Goal: Information Seeking & Learning: Find specific fact

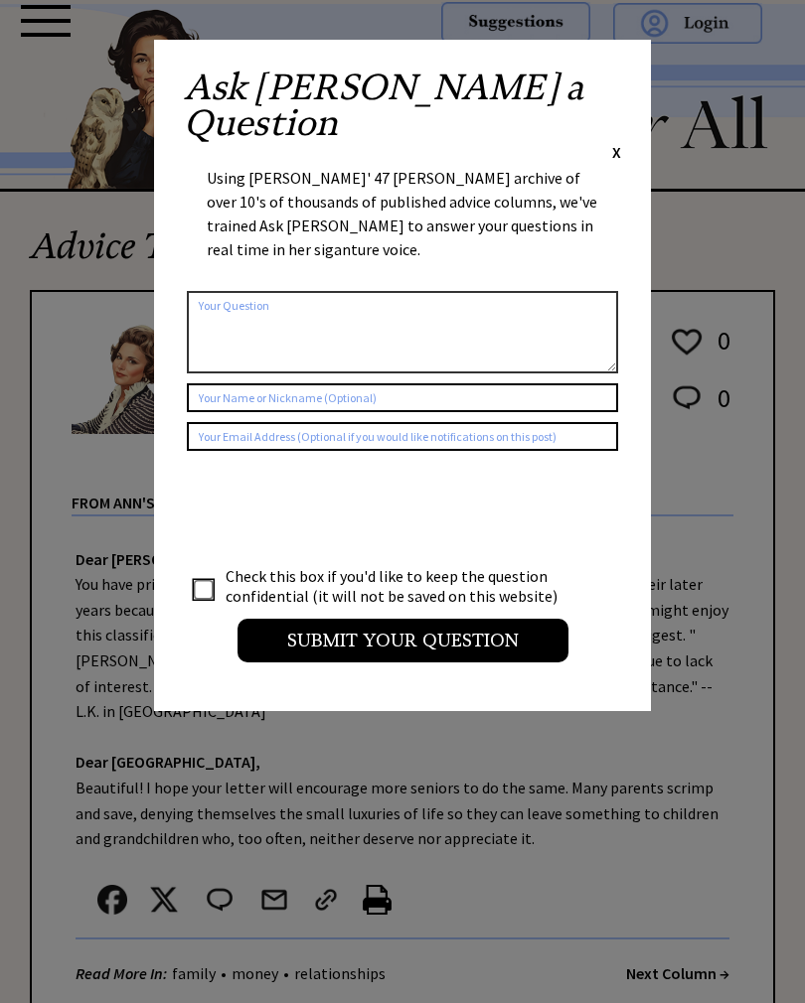
click at [630, 78] on div "Ask Ann a Question X Using Ann Landers' 47 vear archive of over 10's of thousan…" at bounding box center [402, 376] width 497 height 672
click at [619, 142] on span "X" at bounding box center [616, 152] width 9 height 20
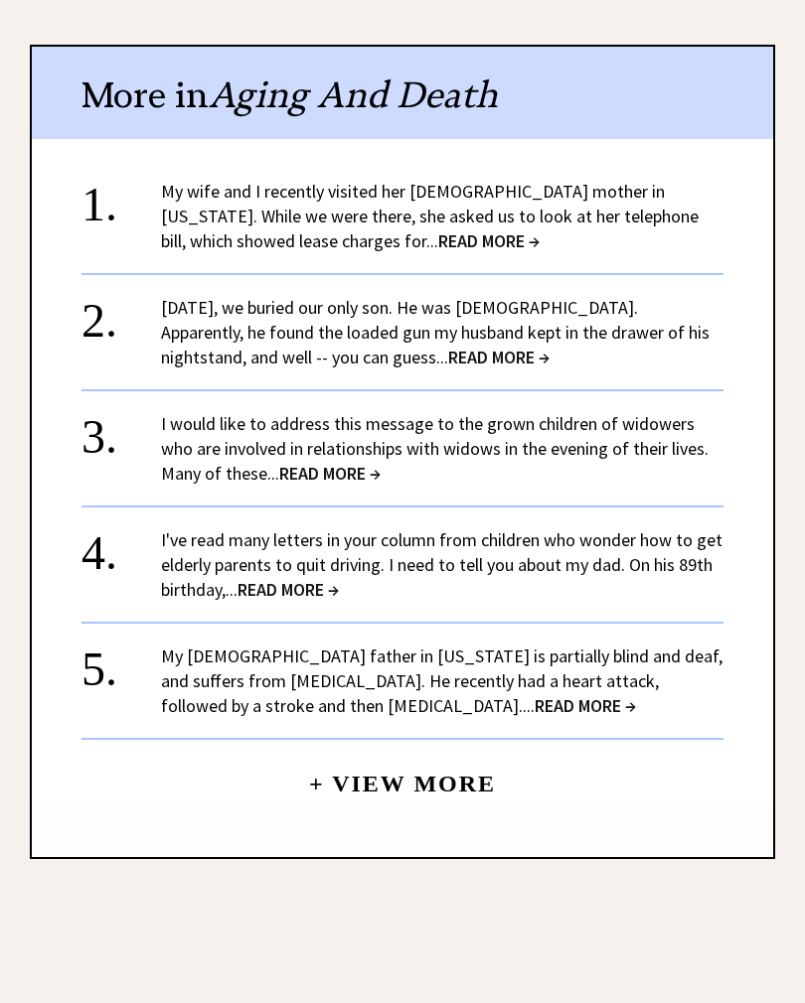
scroll to position [1244, 0]
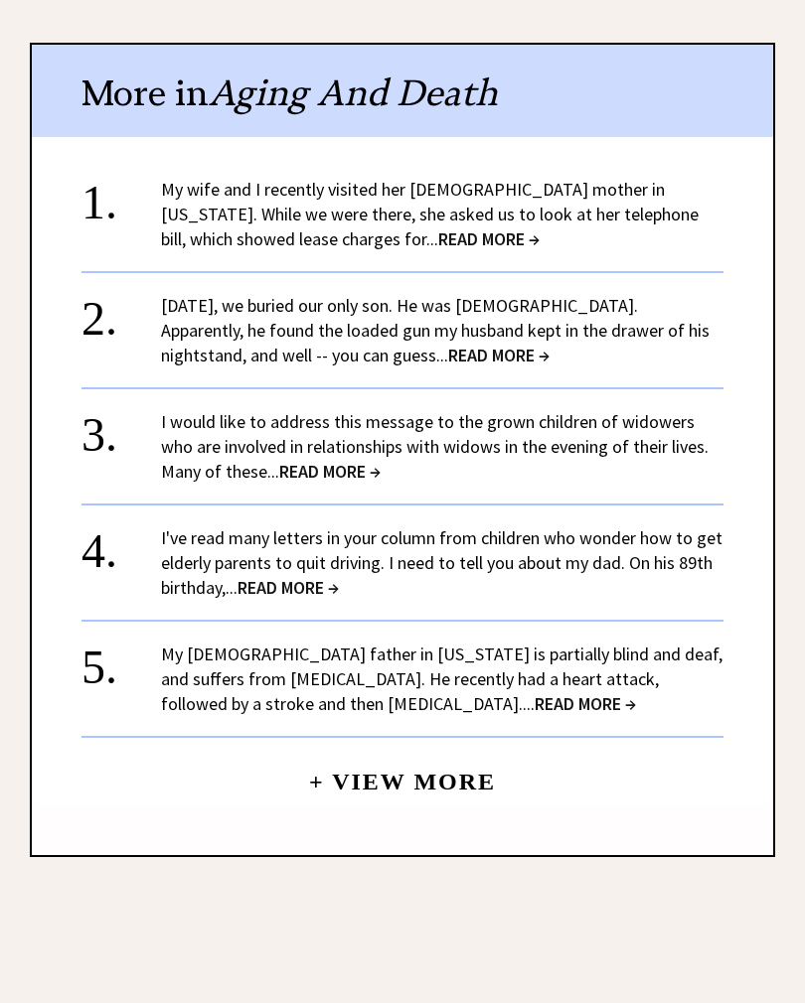
click at [83, 341] on center "+ View More" at bounding box center [402, 490] width 642 height 632
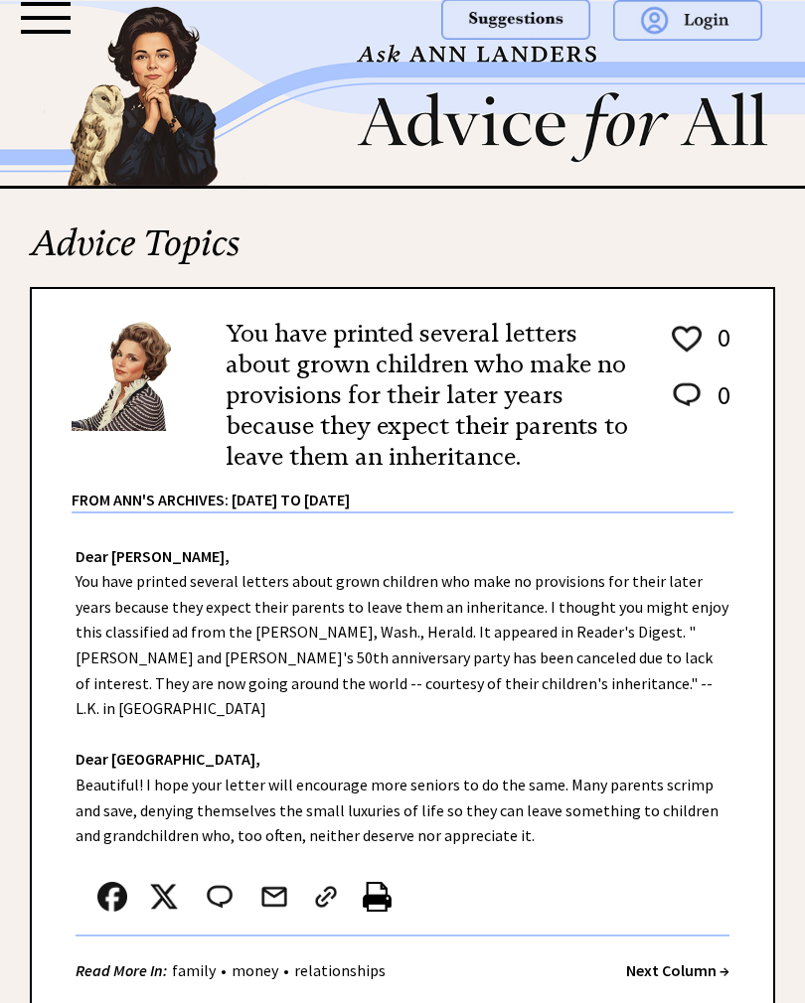
scroll to position [0, 0]
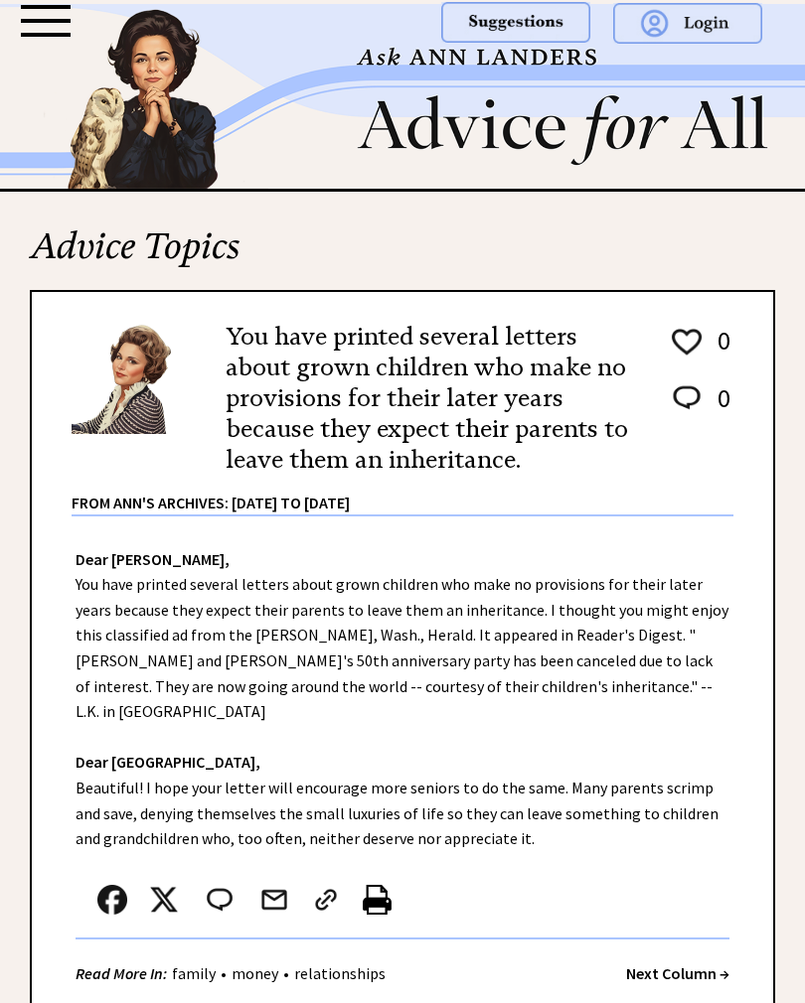
click at [394, 387] on h2 "You have printed several letters about grown children who make no provisions fo…" at bounding box center [432, 399] width 413 height 155
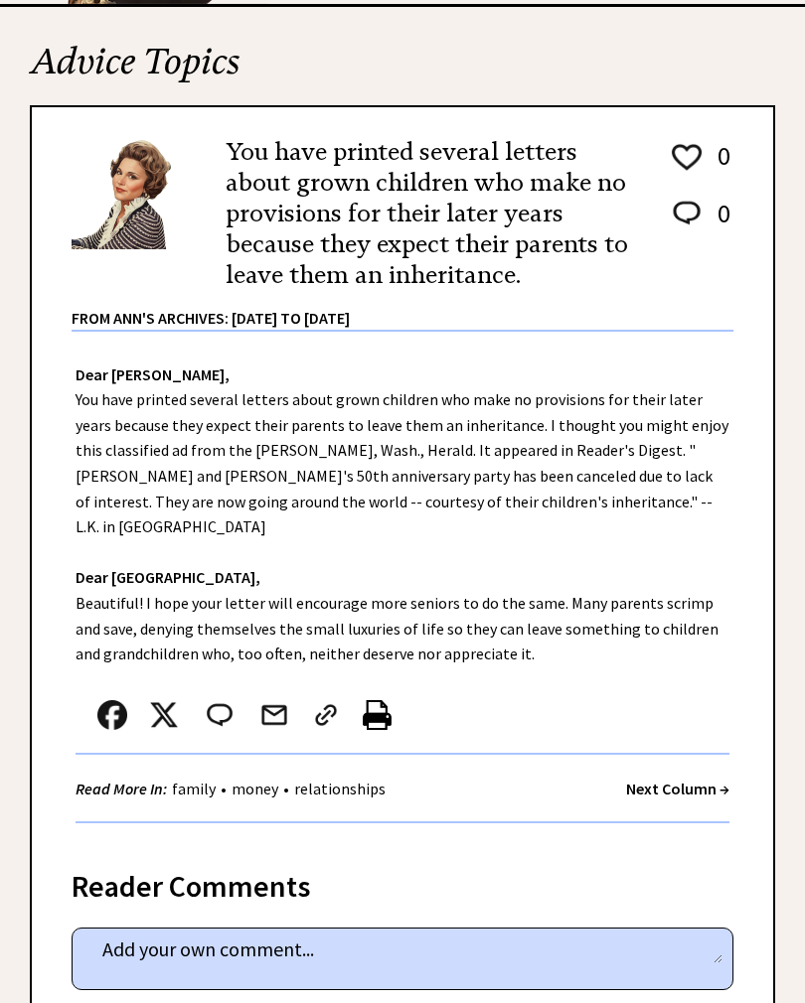
scroll to position [212, 0]
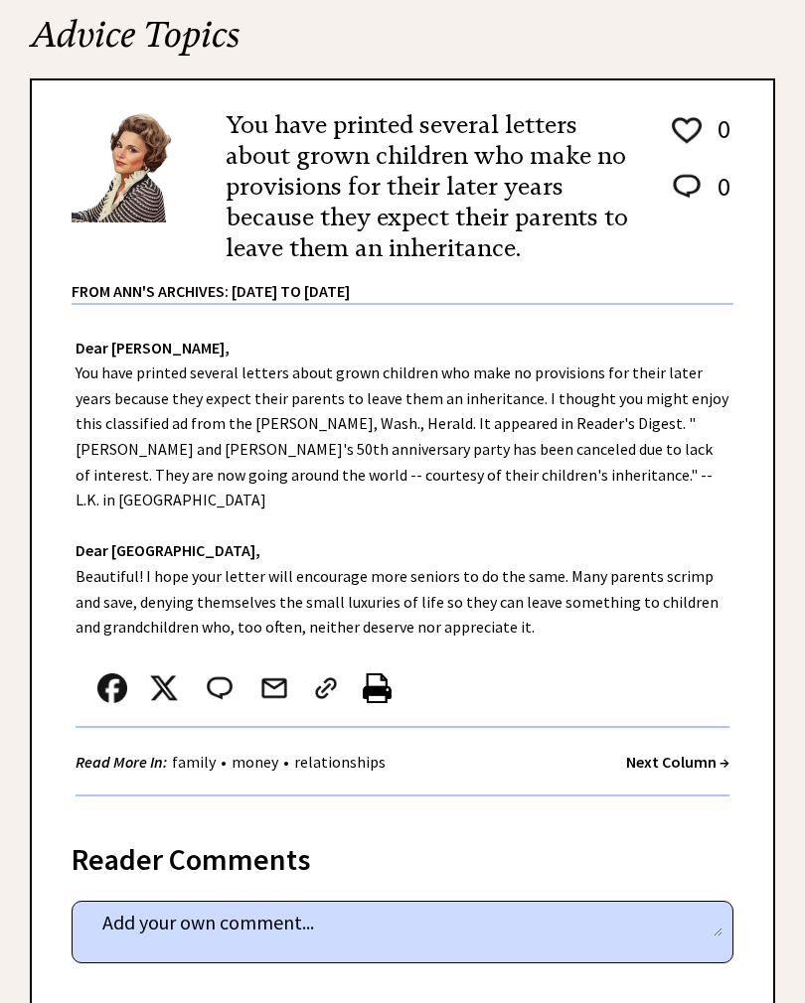
click at [684, 752] on strong "Next Column →" at bounding box center [677, 762] width 103 height 20
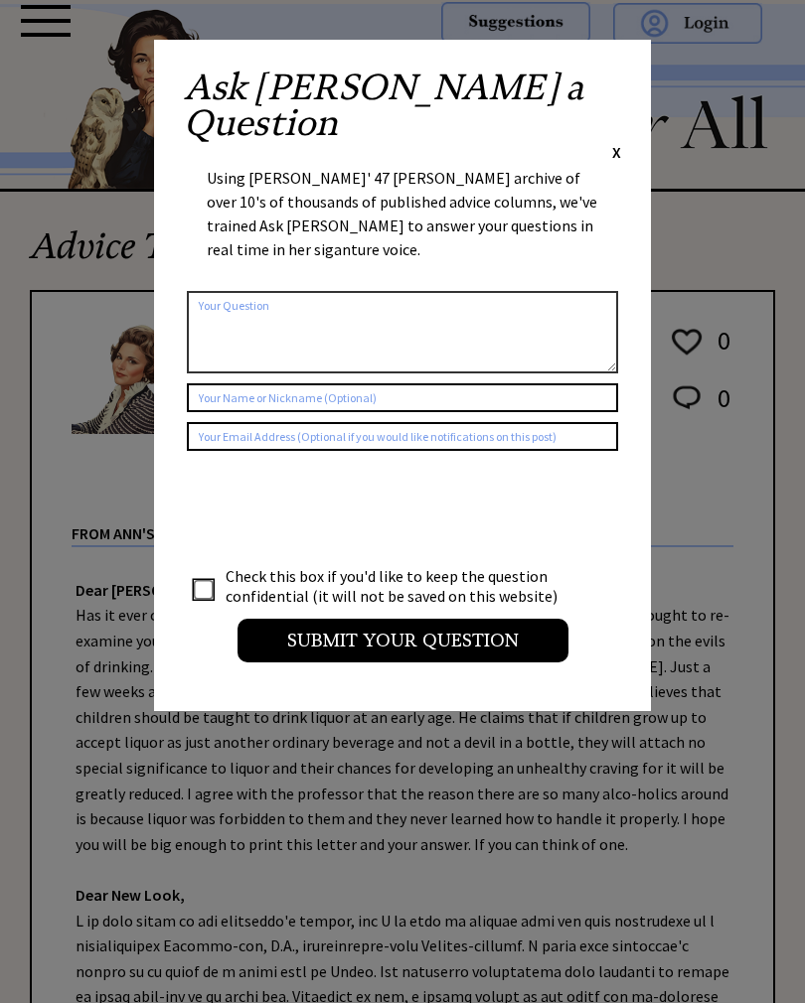
click at [638, 81] on div "Ask [PERSON_NAME] a Question X Using [PERSON_NAME]' 47 [PERSON_NAME] archive of…" at bounding box center [402, 376] width 497 height 672
click at [617, 142] on span "X" at bounding box center [616, 152] width 9 height 20
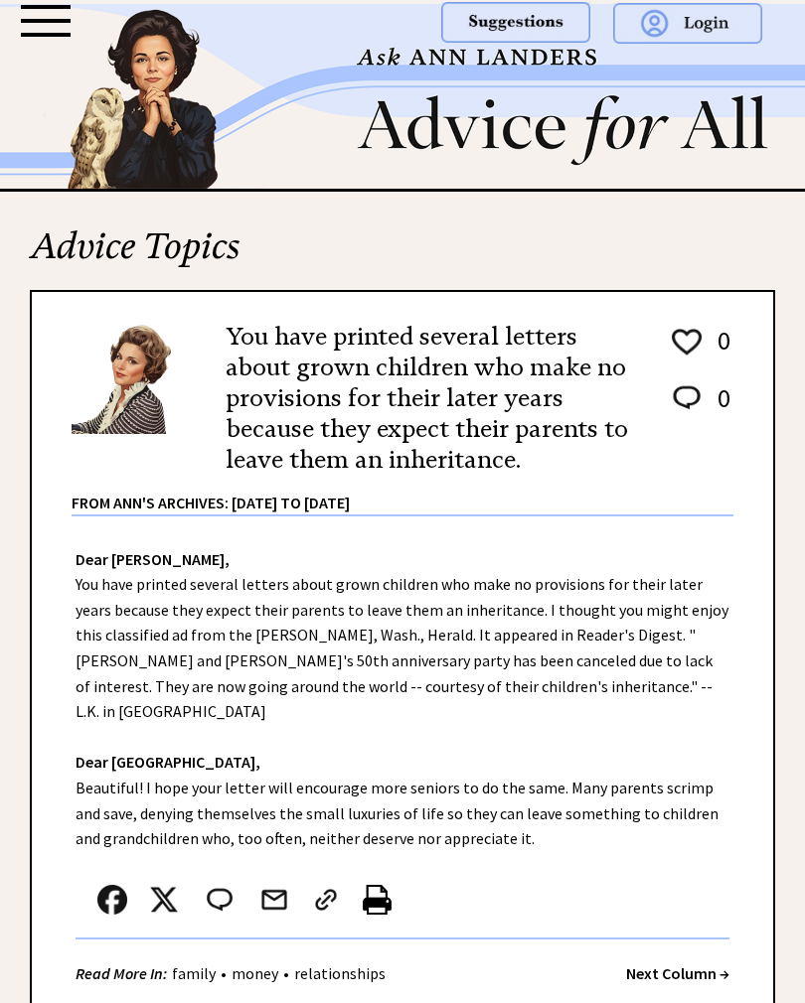
click at [468, 27] on img at bounding box center [515, 22] width 149 height 41
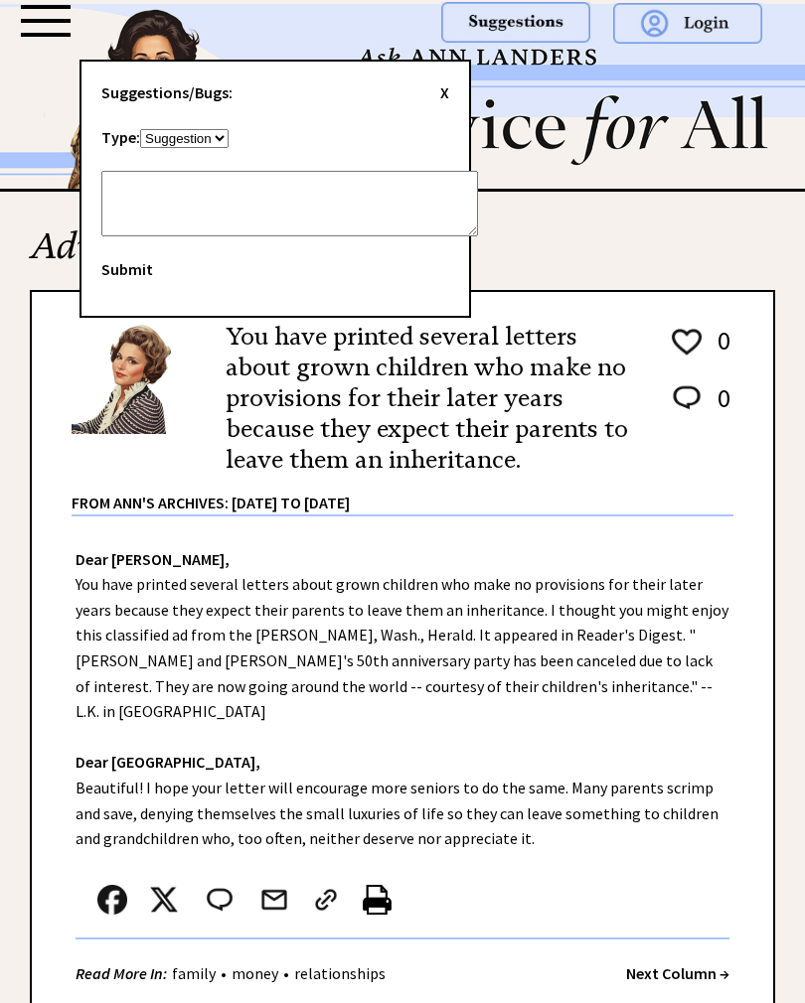
click at [129, 191] on textarea at bounding box center [289, 204] width 376 height 66
type textarea "Inheritance"
click at [134, 261] on span "Submit" at bounding box center [127, 269] width 52 height 20
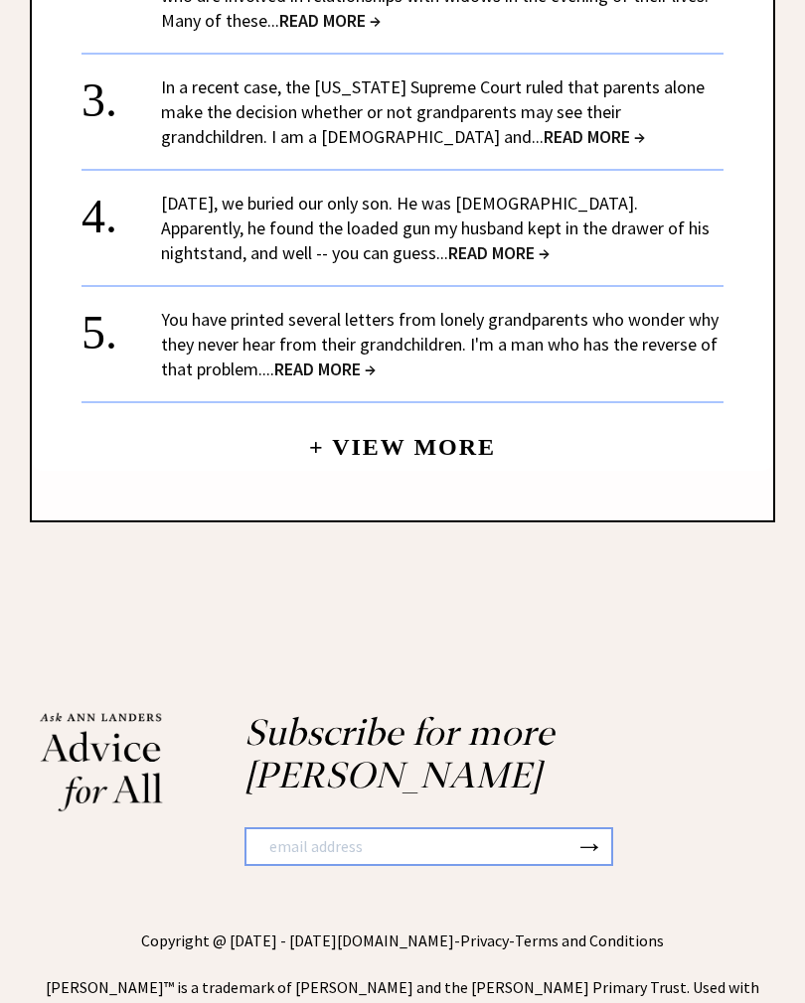
scroll to position [1580, 0]
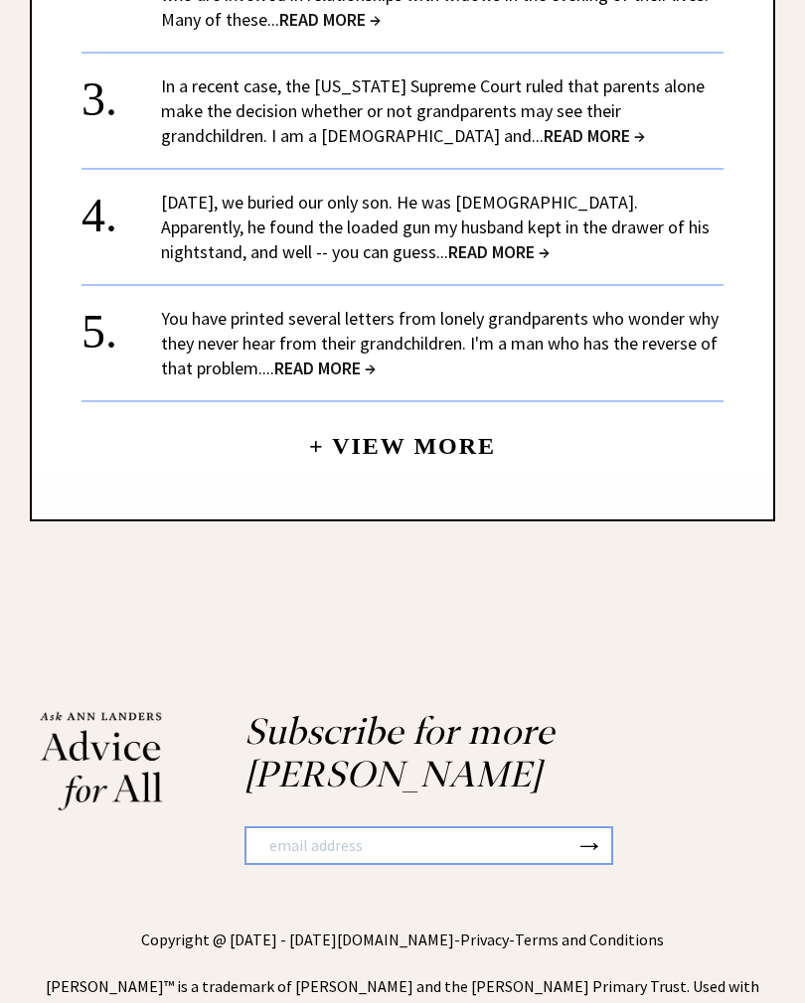
click at [414, 416] on link "+ View More" at bounding box center [402, 437] width 187 height 43
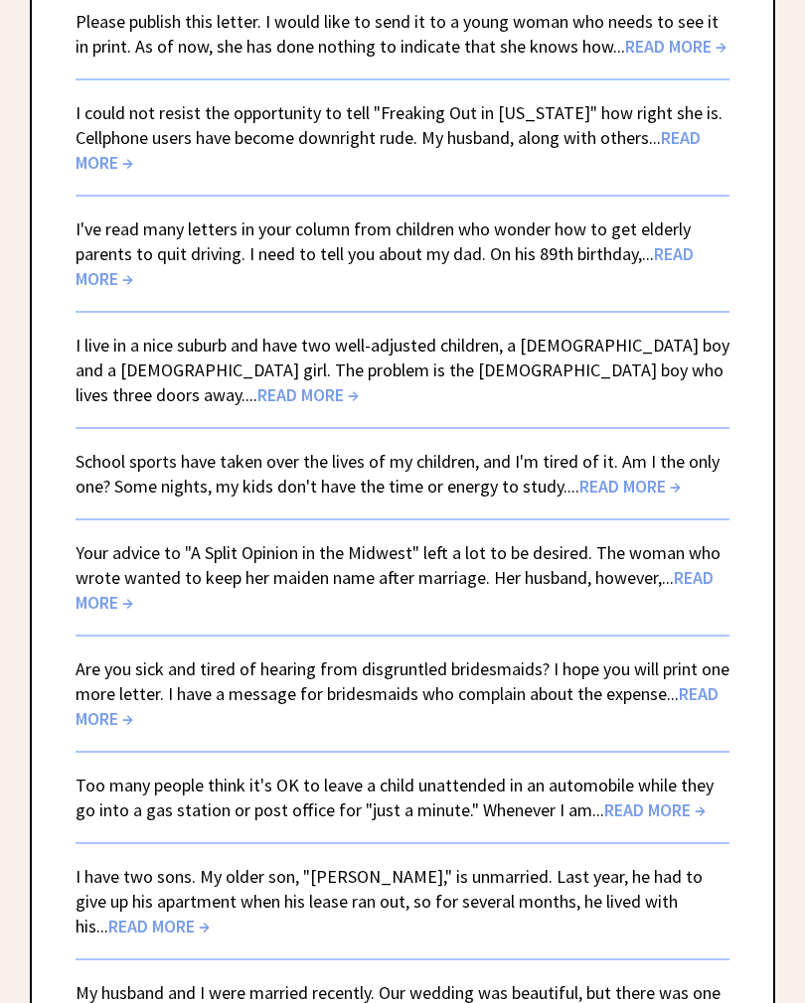
scroll to position [3571, 0]
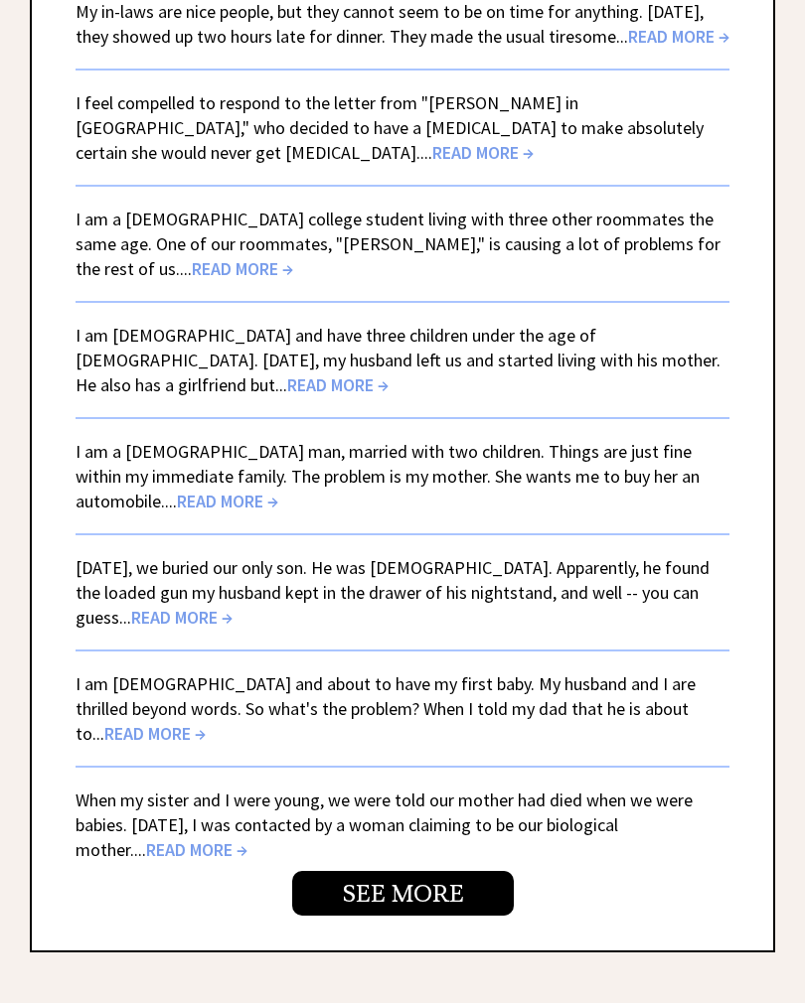
scroll to position [4992, 0]
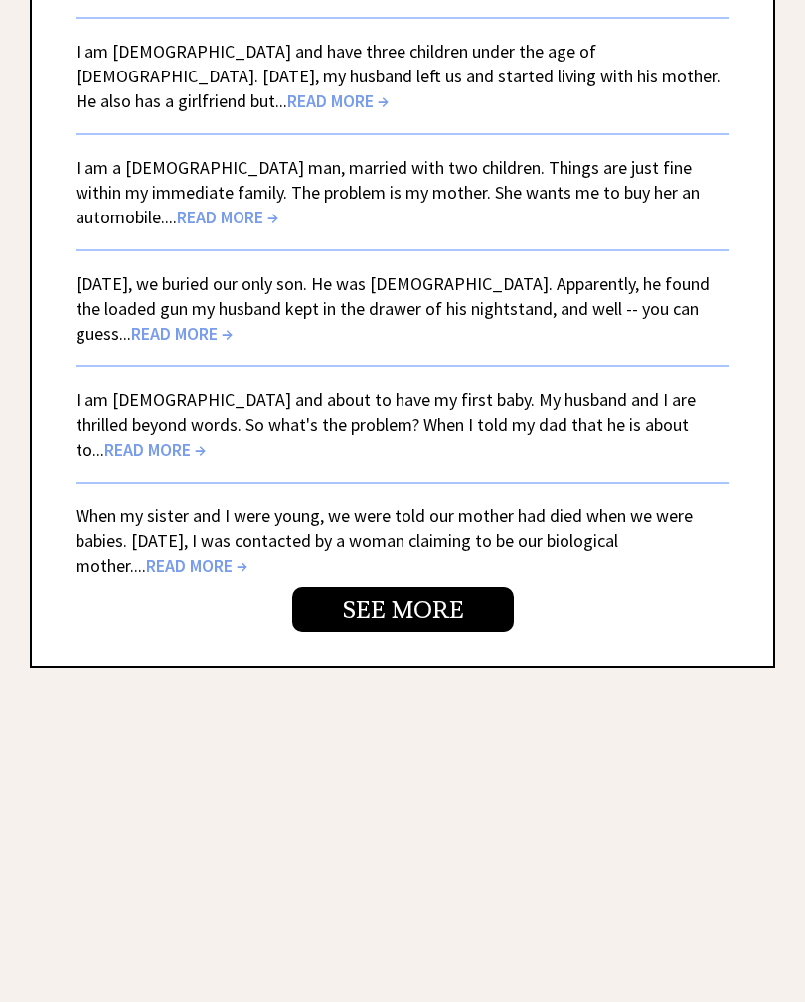
scroll to position [5276, 0]
click at [384, 632] on link "SEE MORE" at bounding box center [403, 609] width 222 height 45
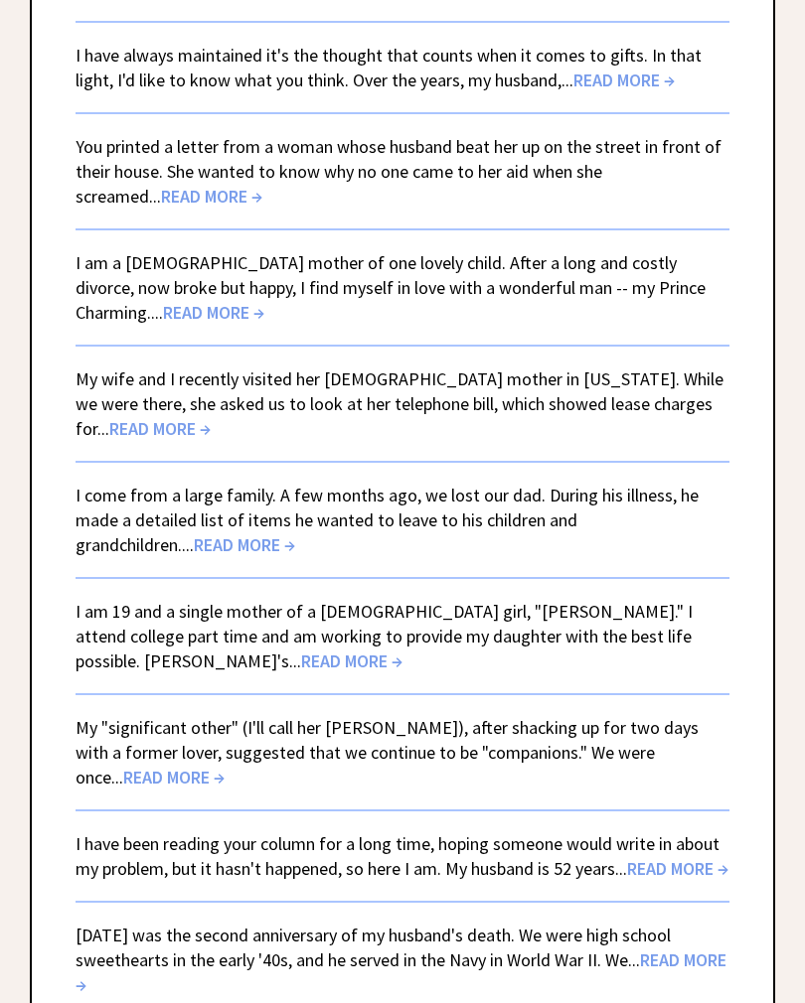
scroll to position [1311, 0]
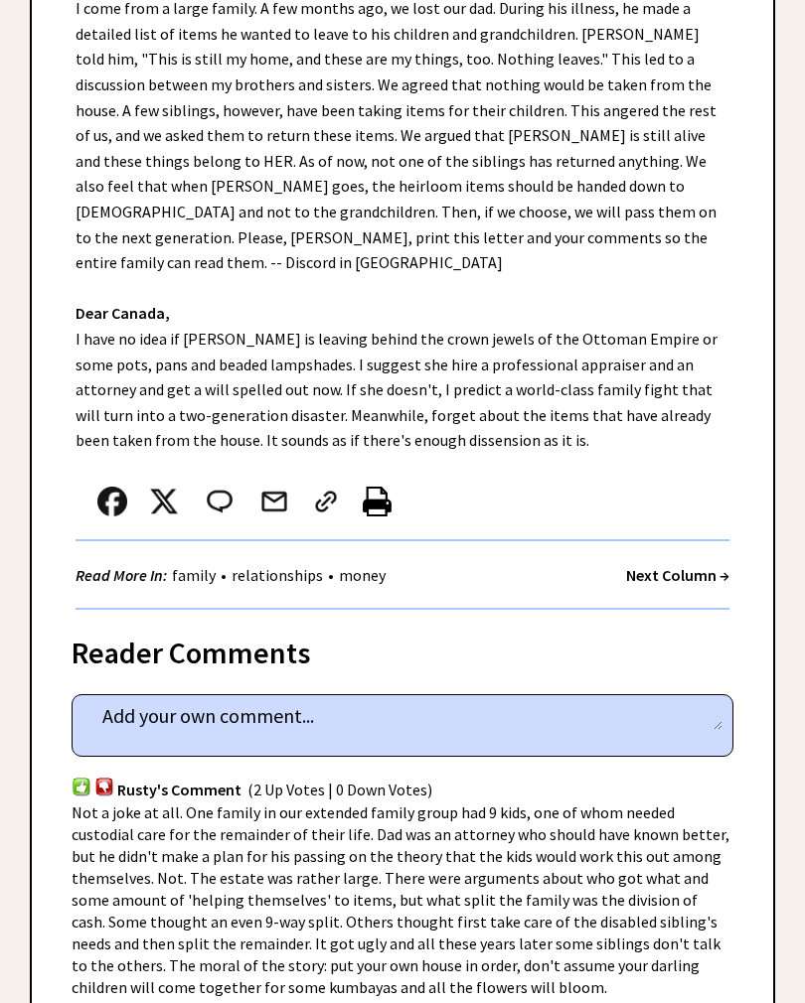
scroll to position [535, 0]
click at [11, 423] on div "Advice Topics I come from a large family. 0 4 0 4 From Ann's Archives: 1955 to …" at bounding box center [402, 960] width 805 height 2607
click at [24, 403] on div "Advice Topics I come from a large family. 0 4 0 4 From Ann's Archives: 1955 to …" at bounding box center [402, 960] width 805 height 2607
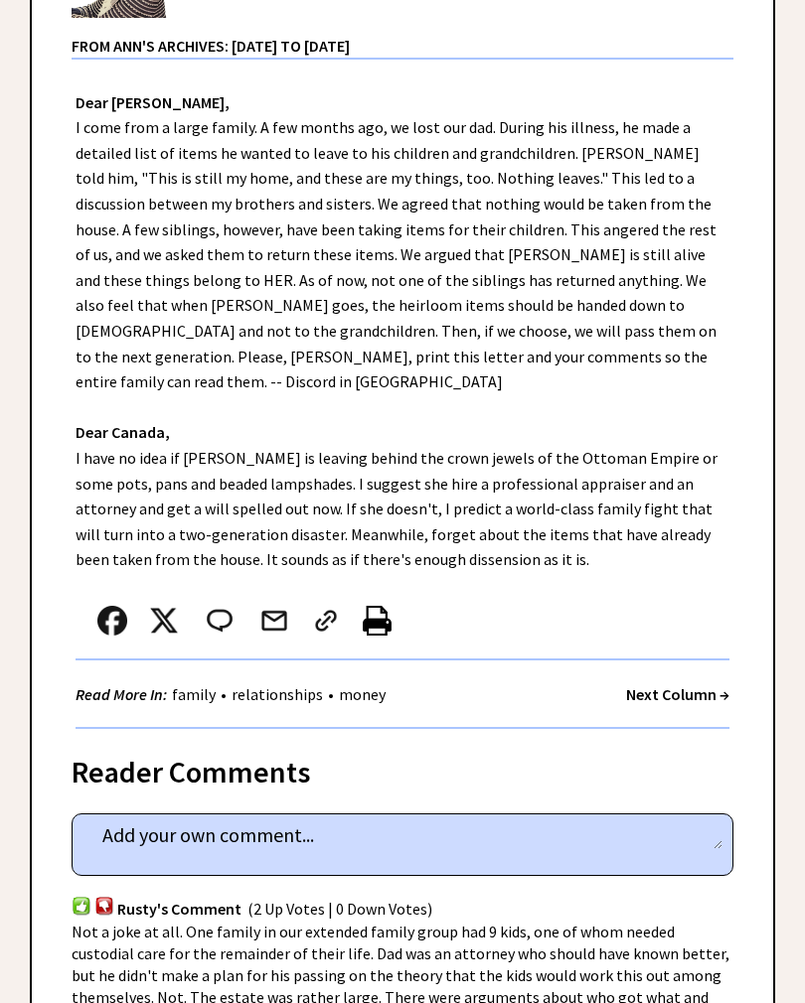
scroll to position [410, 0]
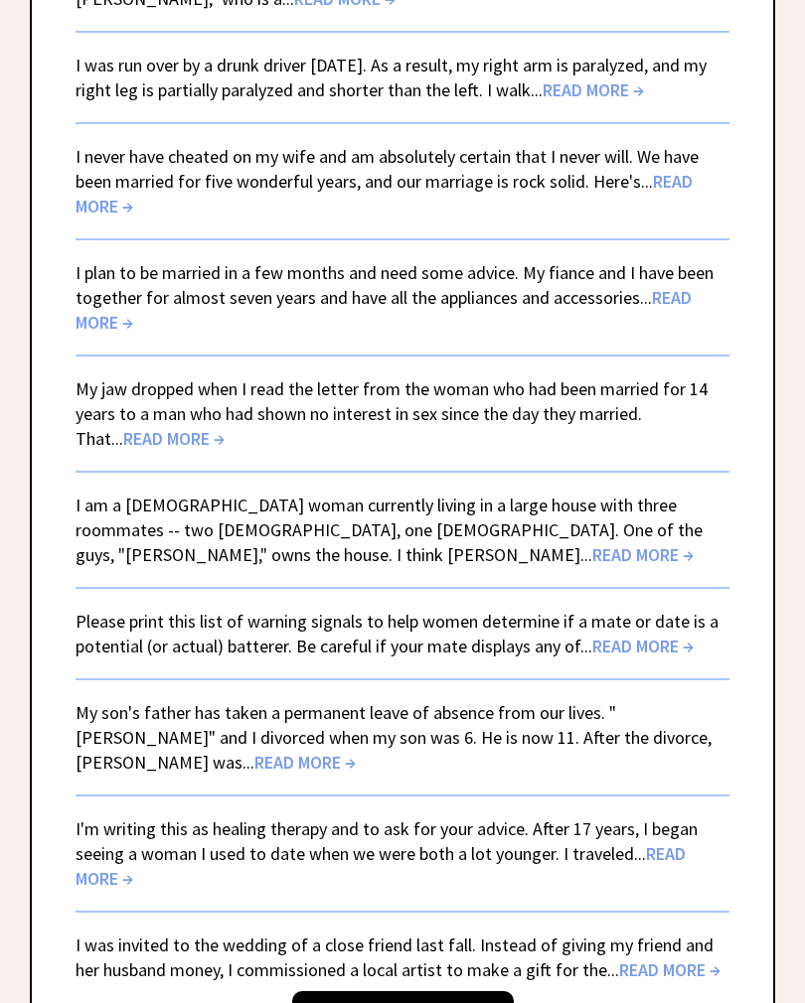
scroll to position [4876, 0]
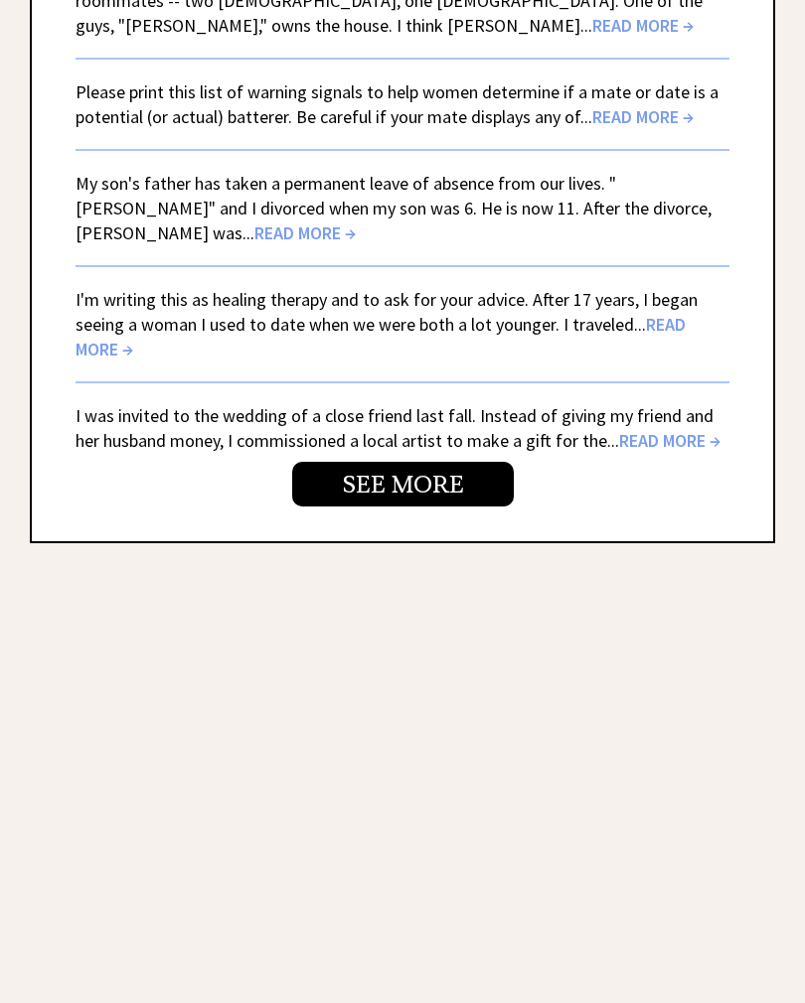
scroll to position [5401, 0]
click at [392, 462] on link "SEE MORE" at bounding box center [403, 484] width 222 height 45
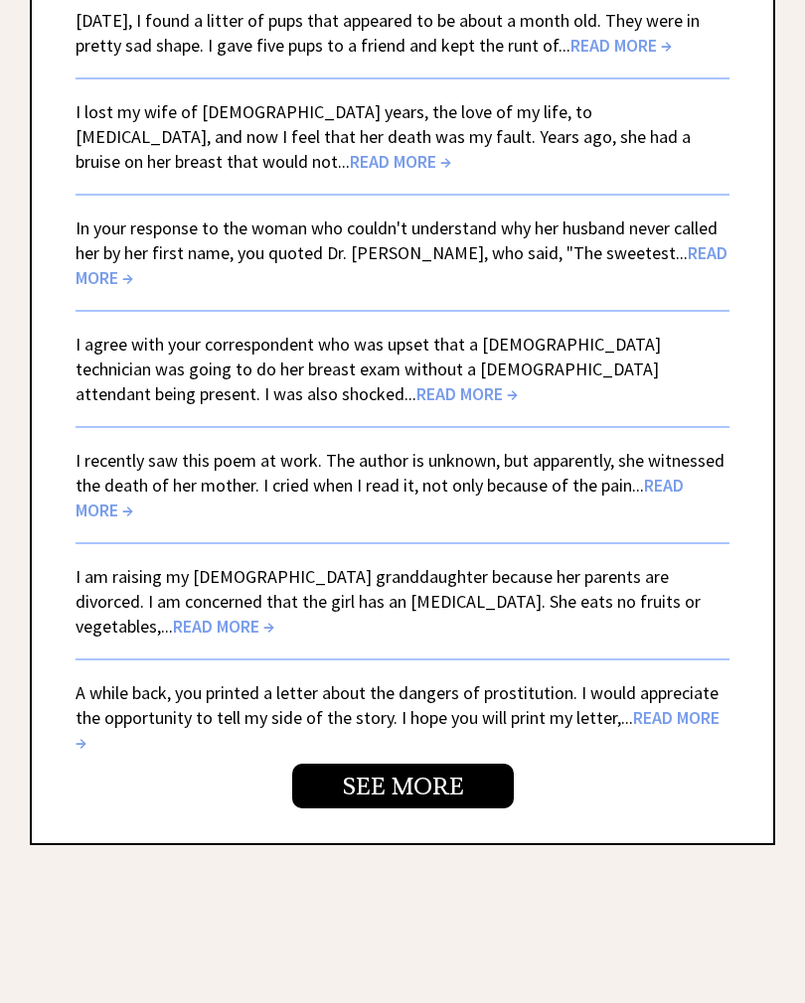
scroll to position [5050, 0]
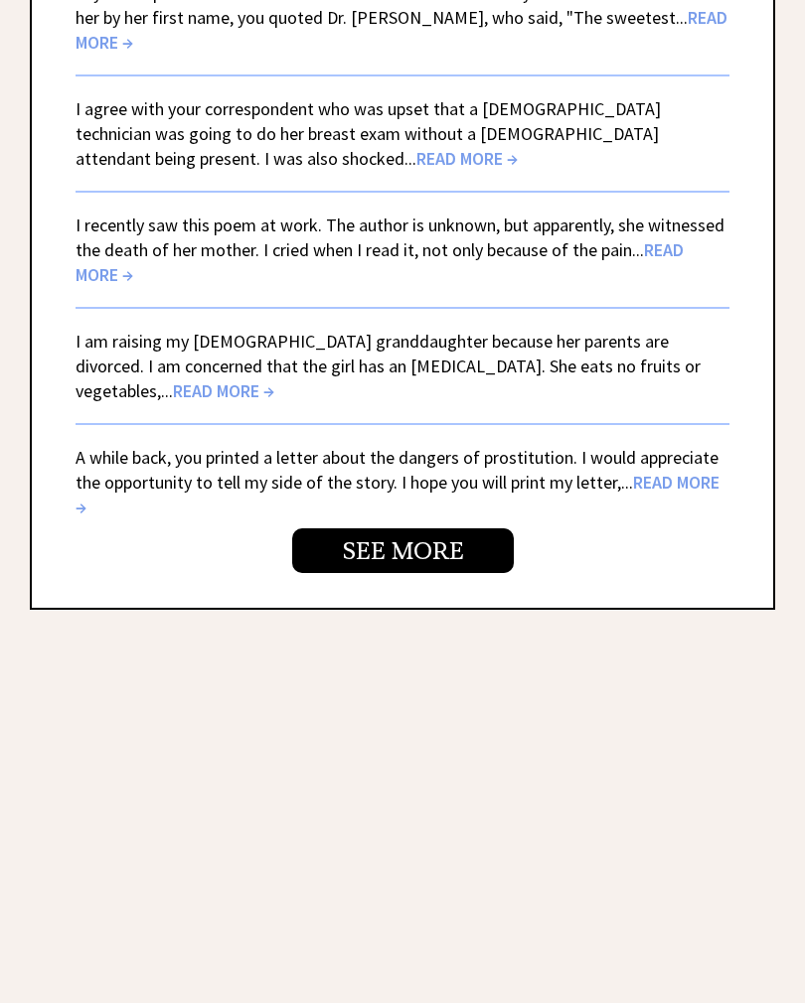
scroll to position [5285, 0]
click at [410, 573] on link "SEE MORE" at bounding box center [403, 550] width 222 height 45
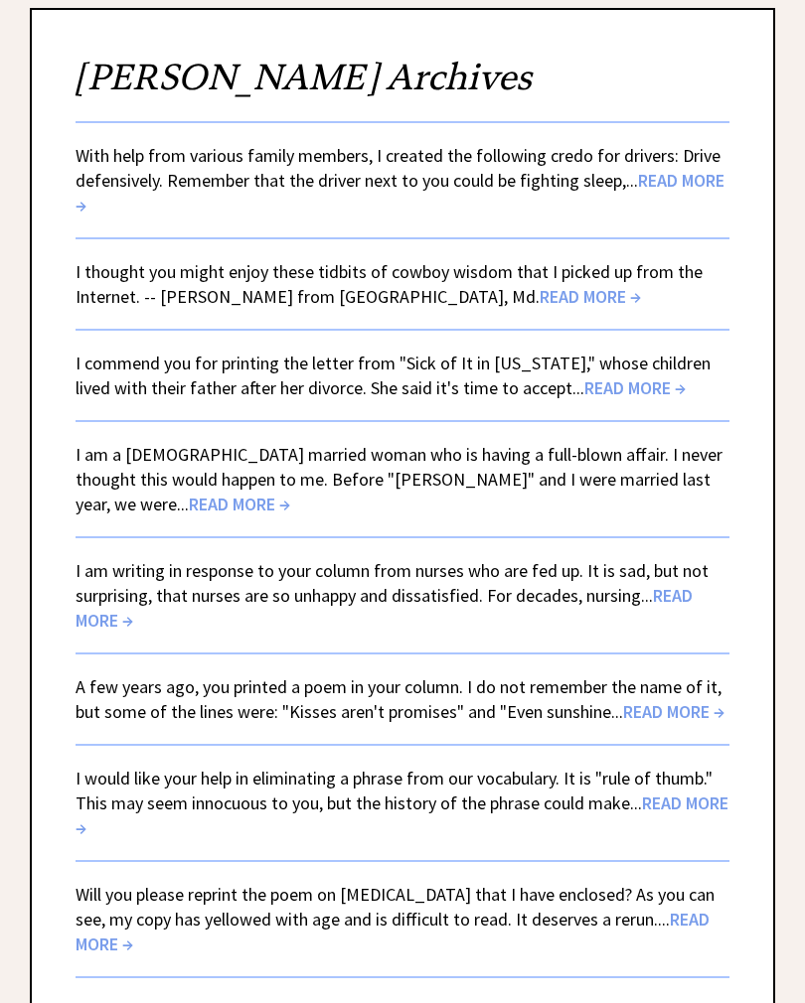
scroll to position [215, 0]
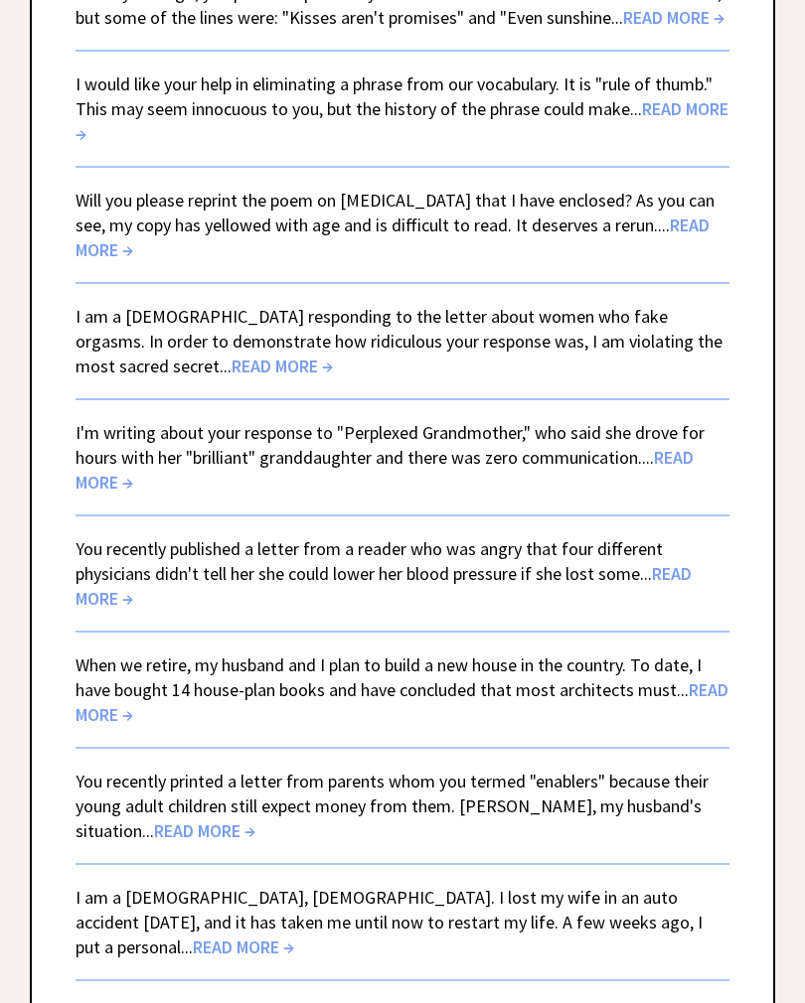
scroll to position [943, 0]
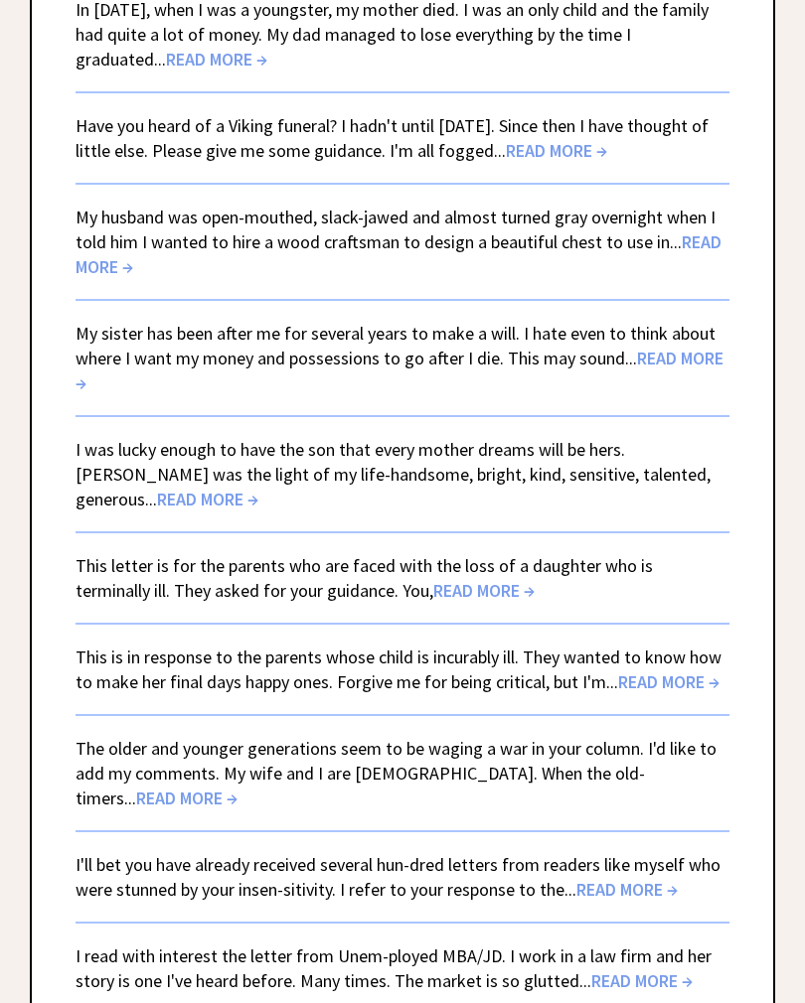
scroll to position [3907, 0]
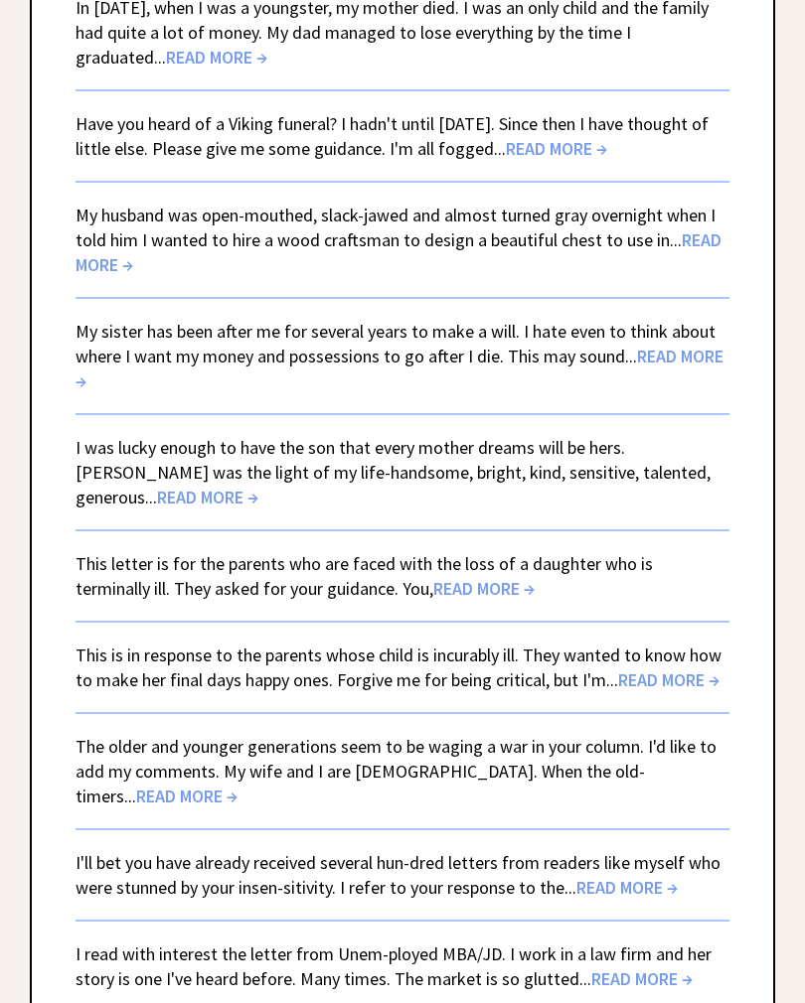
click at [666, 344] on span "READ MORE →" at bounding box center [399, 368] width 648 height 48
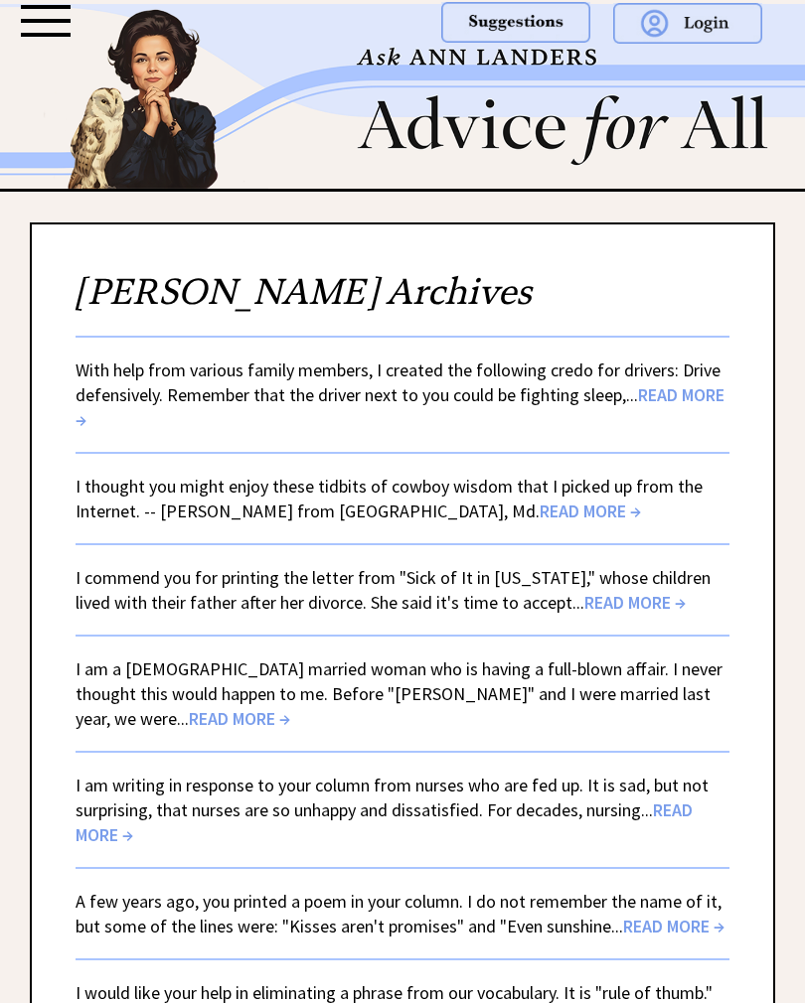
scroll to position [3940, 0]
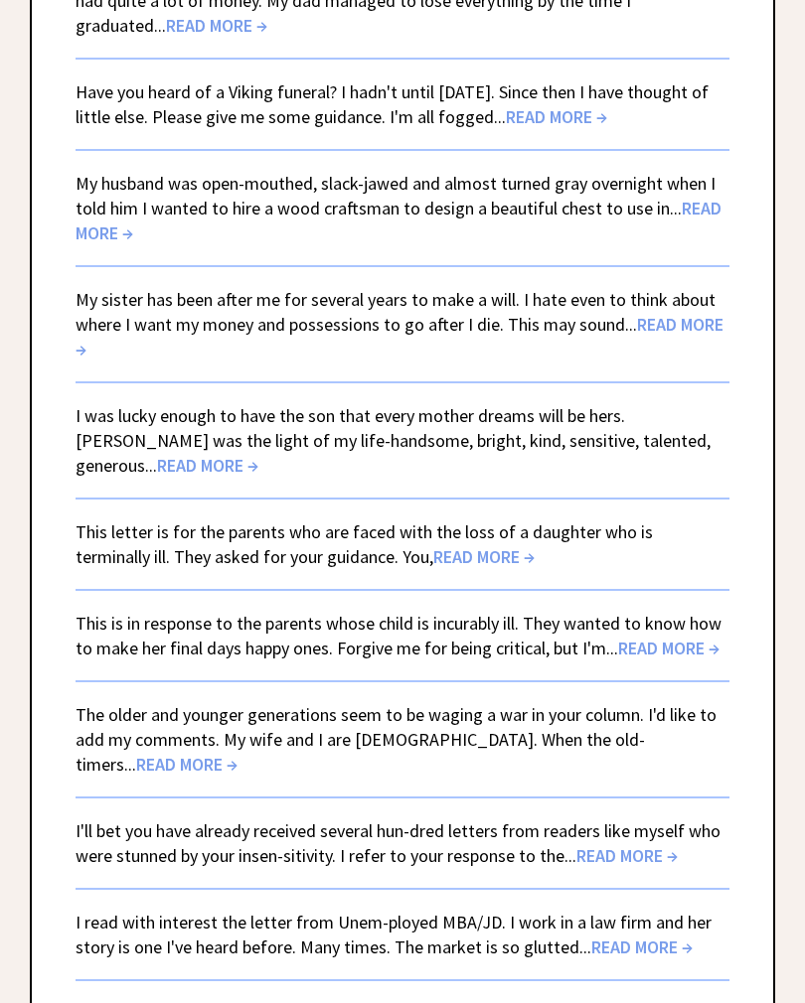
click at [620, 844] on span "READ MORE →" at bounding box center [626, 855] width 101 height 23
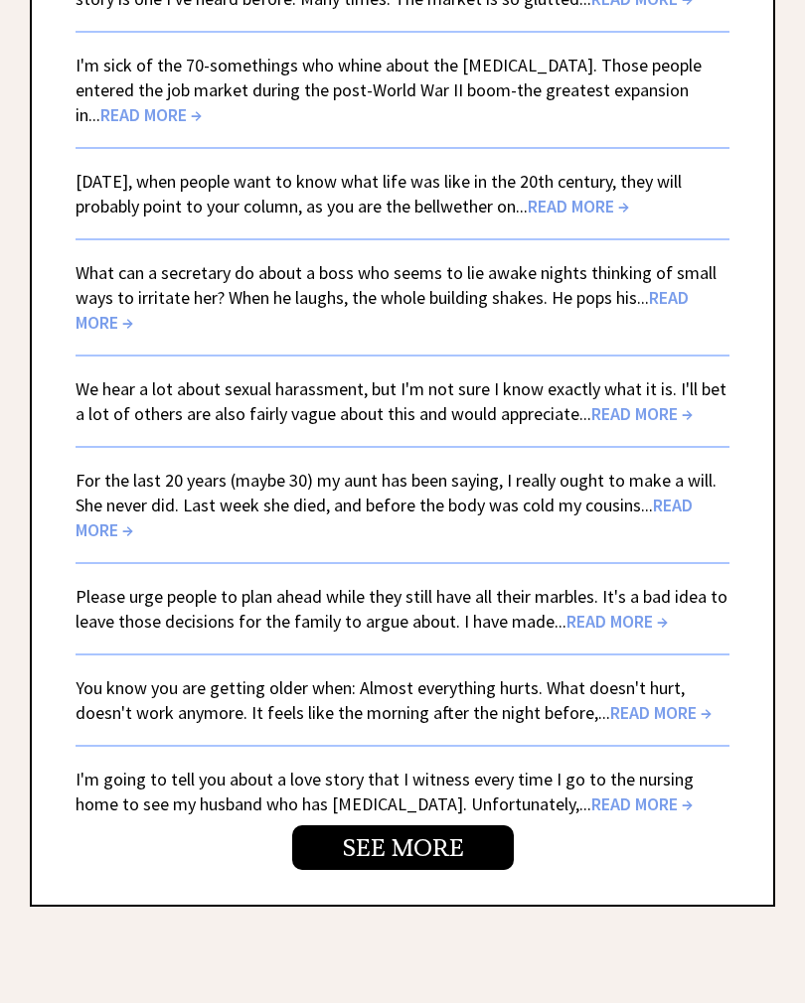
scroll to position [4889, 0]
click at [620, 610] on span "READ MORE →" at bounding box center [616, 621] width 101 height 23
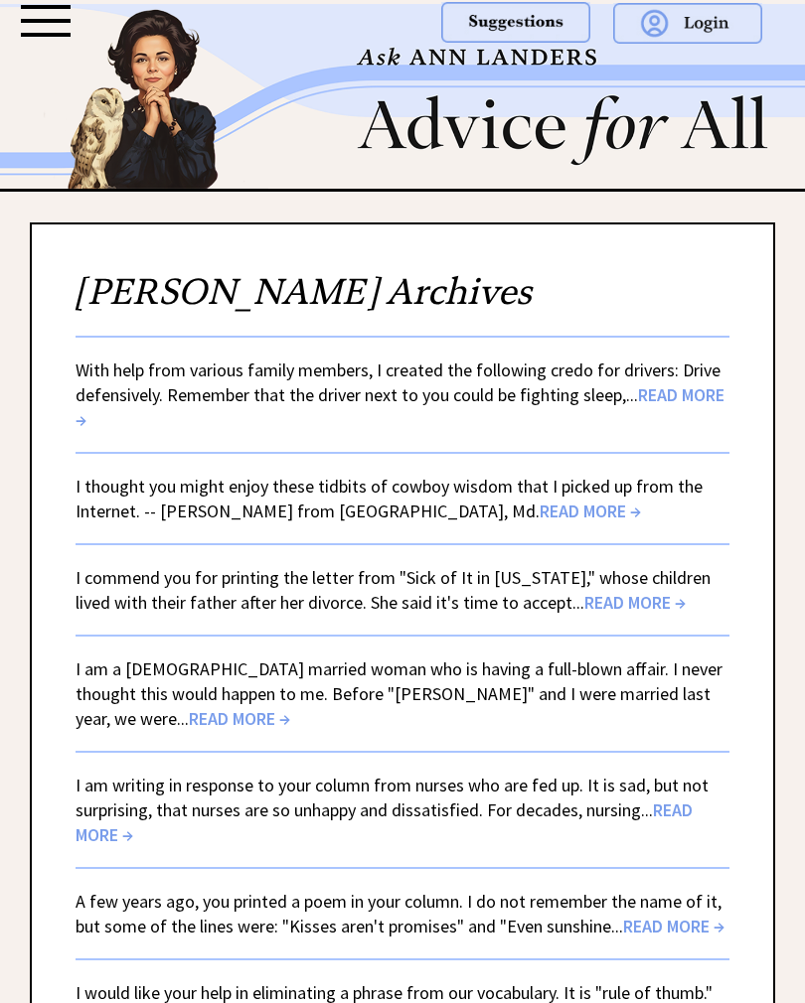
scroll to position [4919, 0]
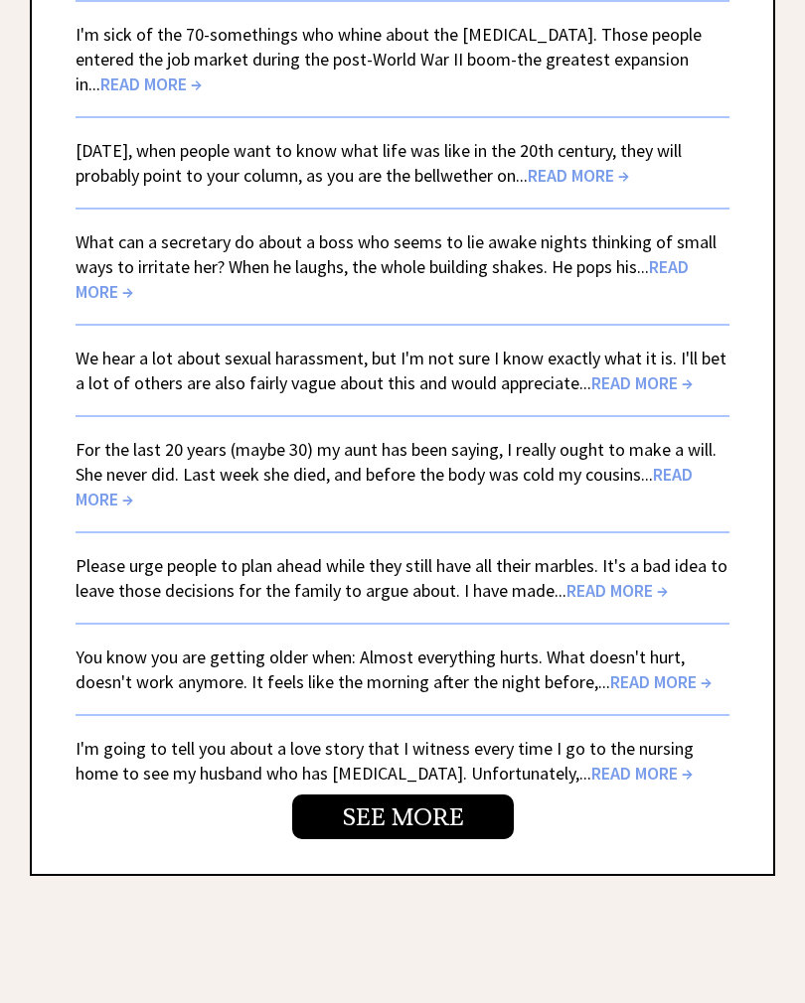
click at [395, 795] on link "SEE MORE" at bounding box center [403, 817] width 222 height 45
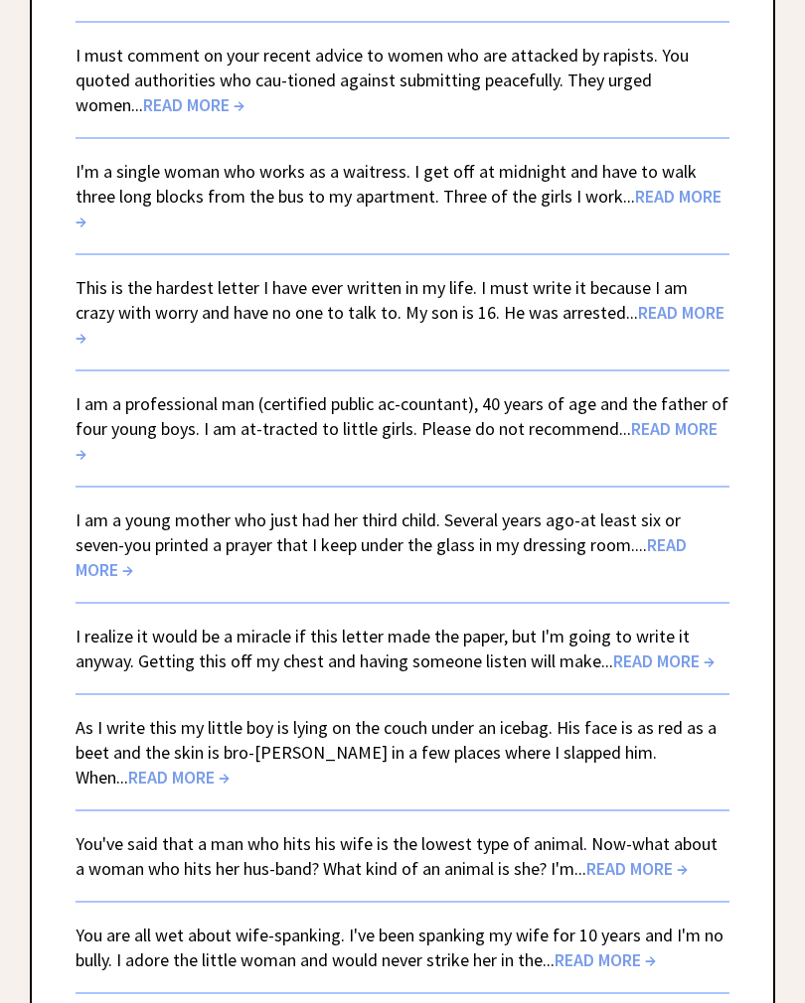
scroll to position [780, 0]
click at [677, 650] on span "READ MORE →" at bounding box center [663, 661] width 101 height 23
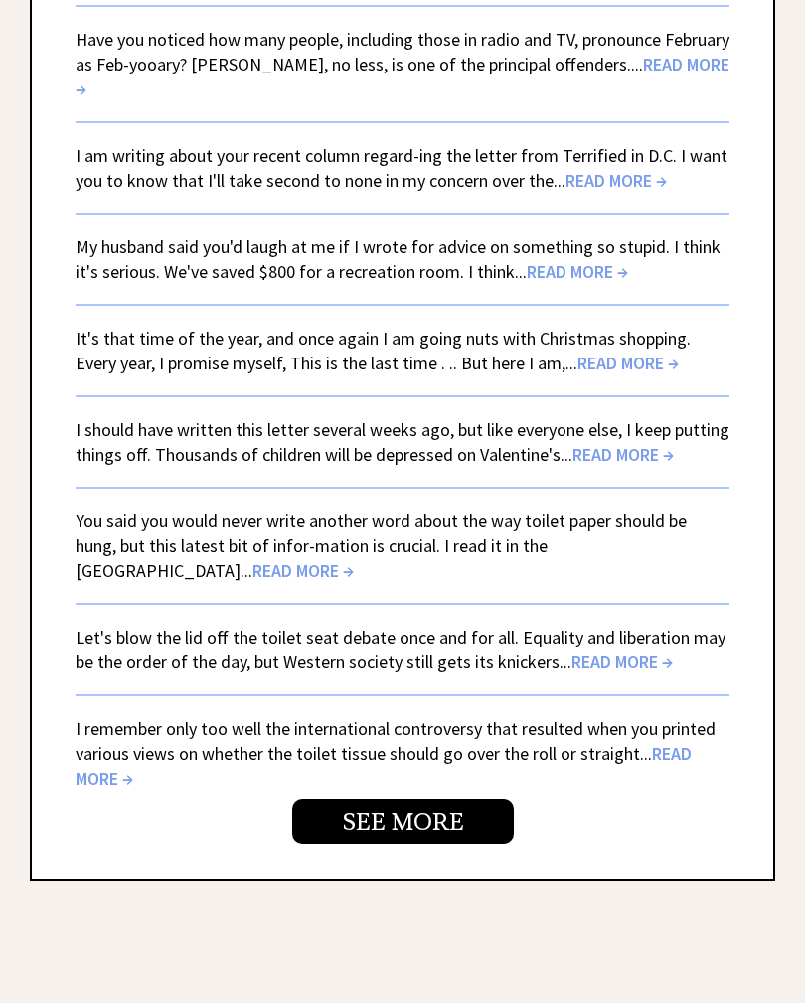
scroll to position [5017, 0]
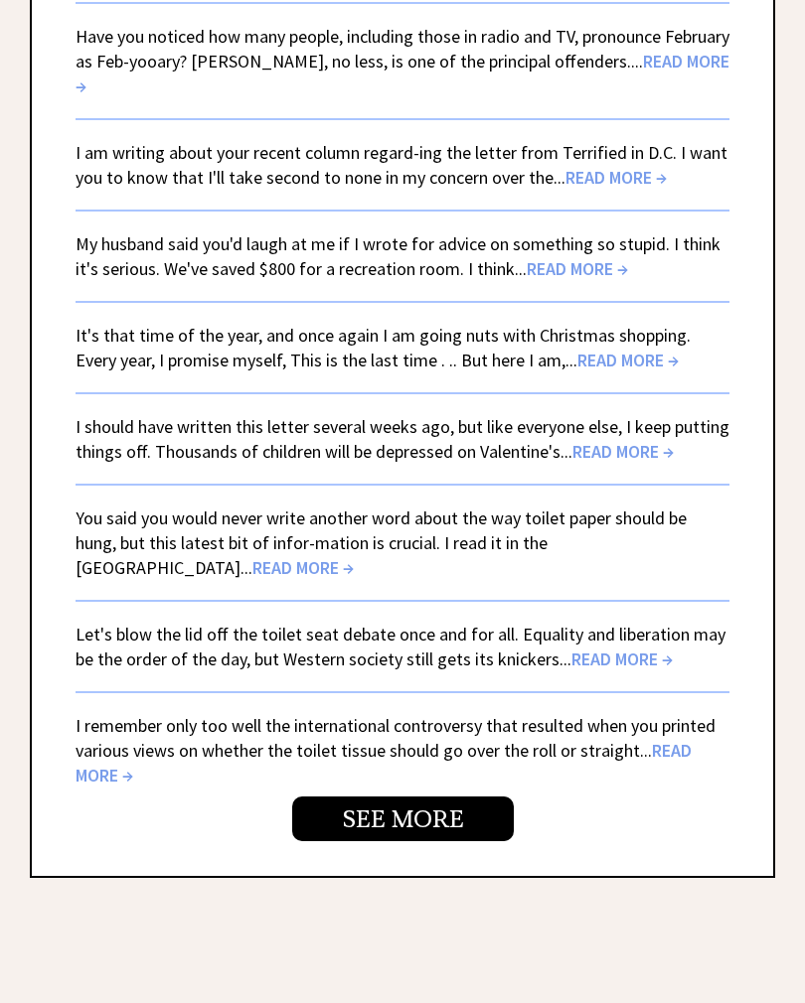
click at [394, 797] on link "SEE MORE" at bounding box center [403, 819] width 222 height 45
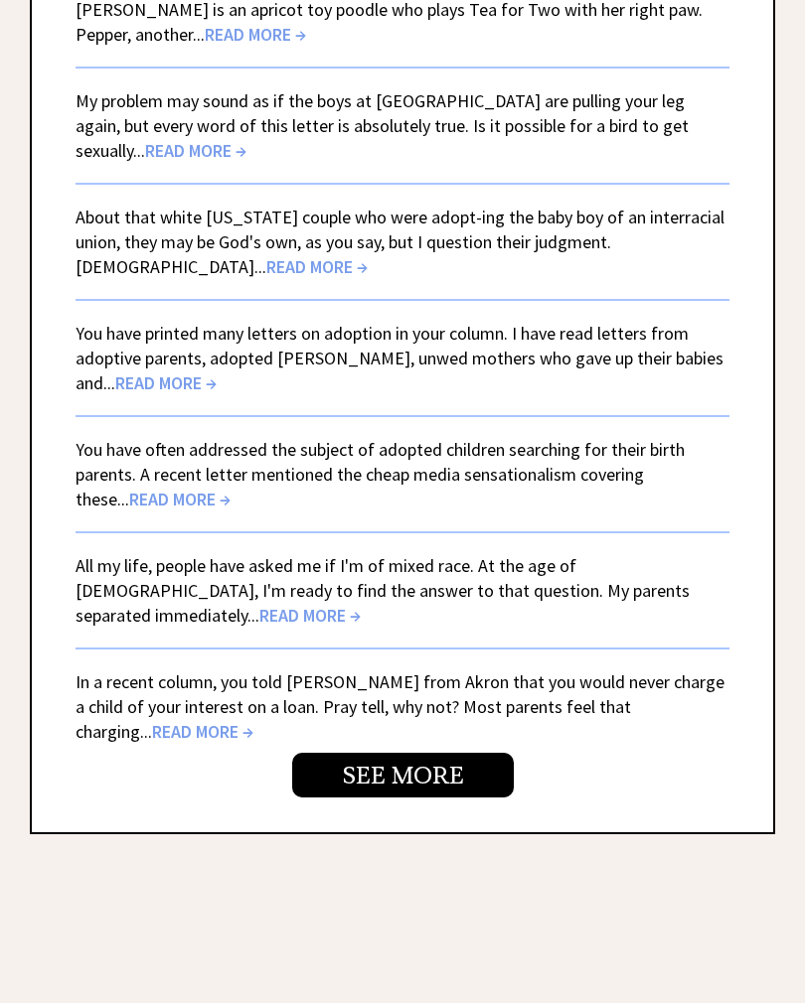
scroll to position [5185, 0]
click at [400, 753] on link "SEE MORE" at bounding box center [403, 775] width 222 height 45
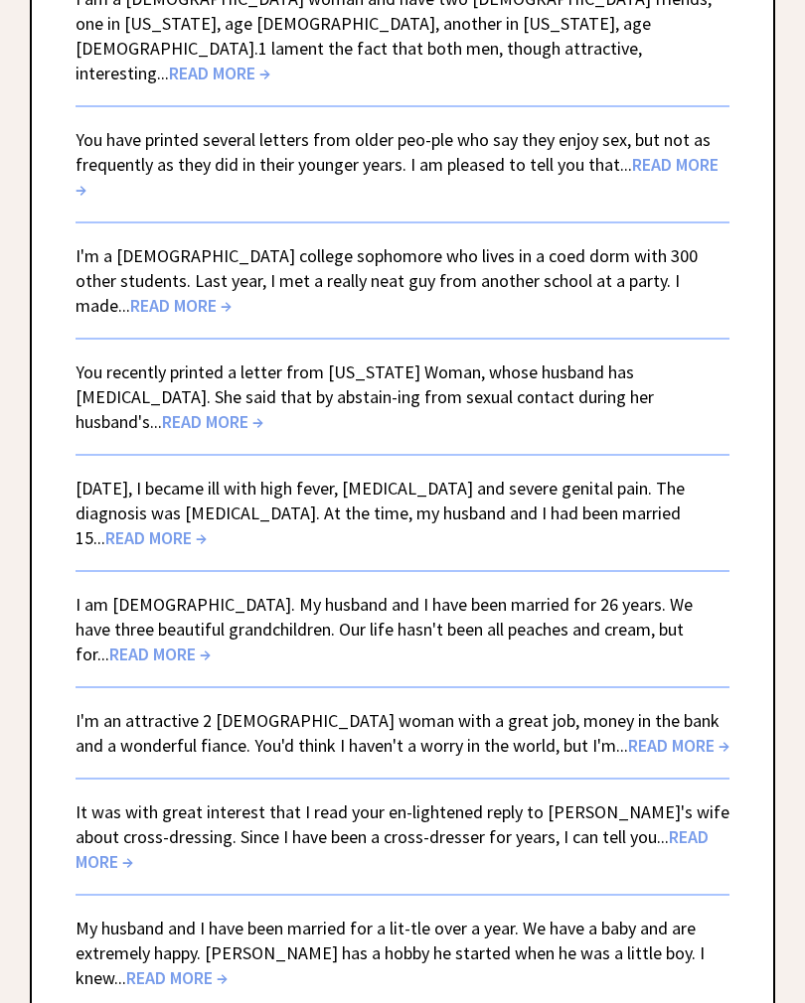
scroll to position [4325, 0]
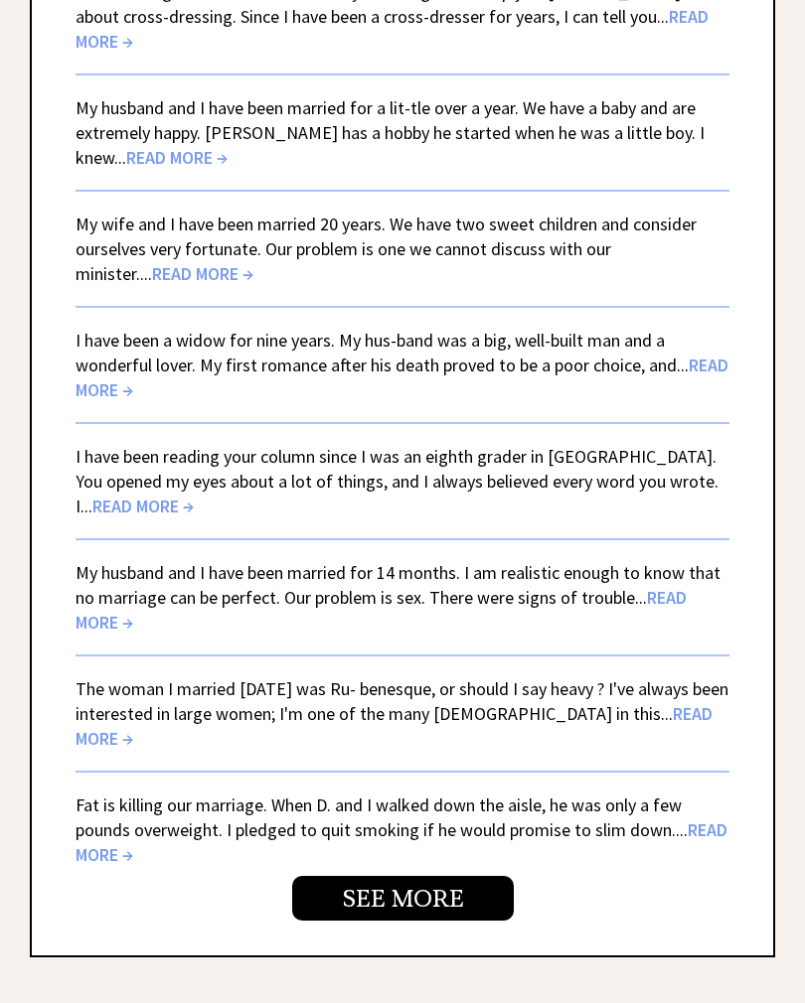
scroll to position [5112, 0]
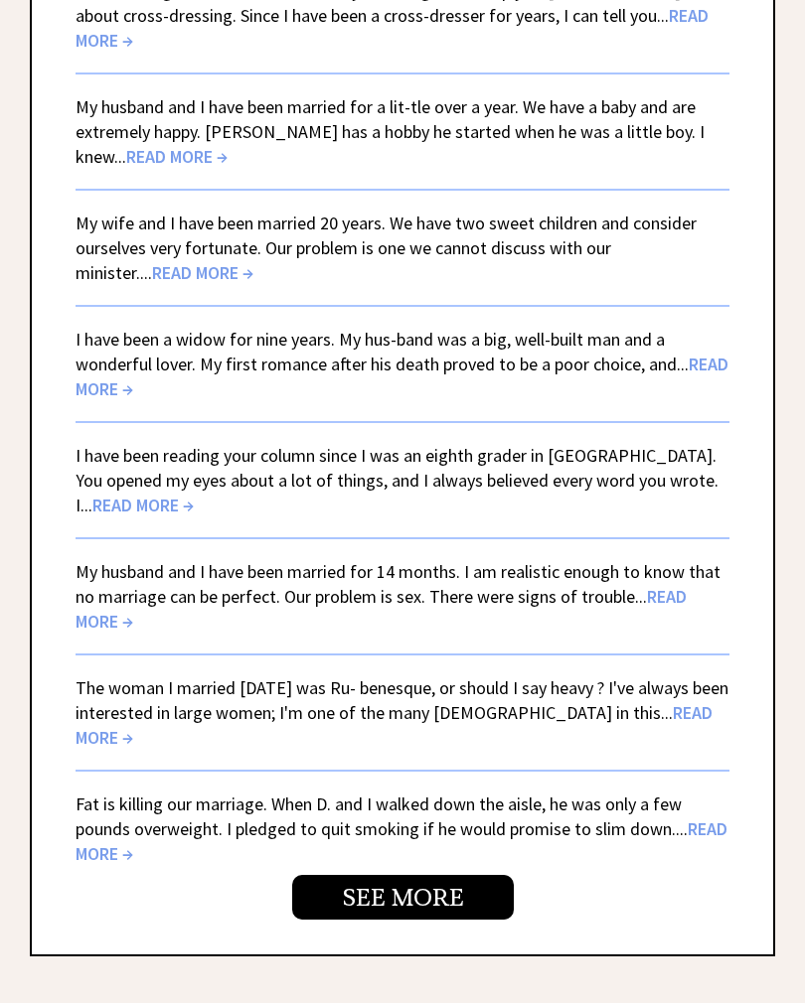
click at [398, 875] on link "SEE MORE" at bounding box center [403, 897] width 222 height 45
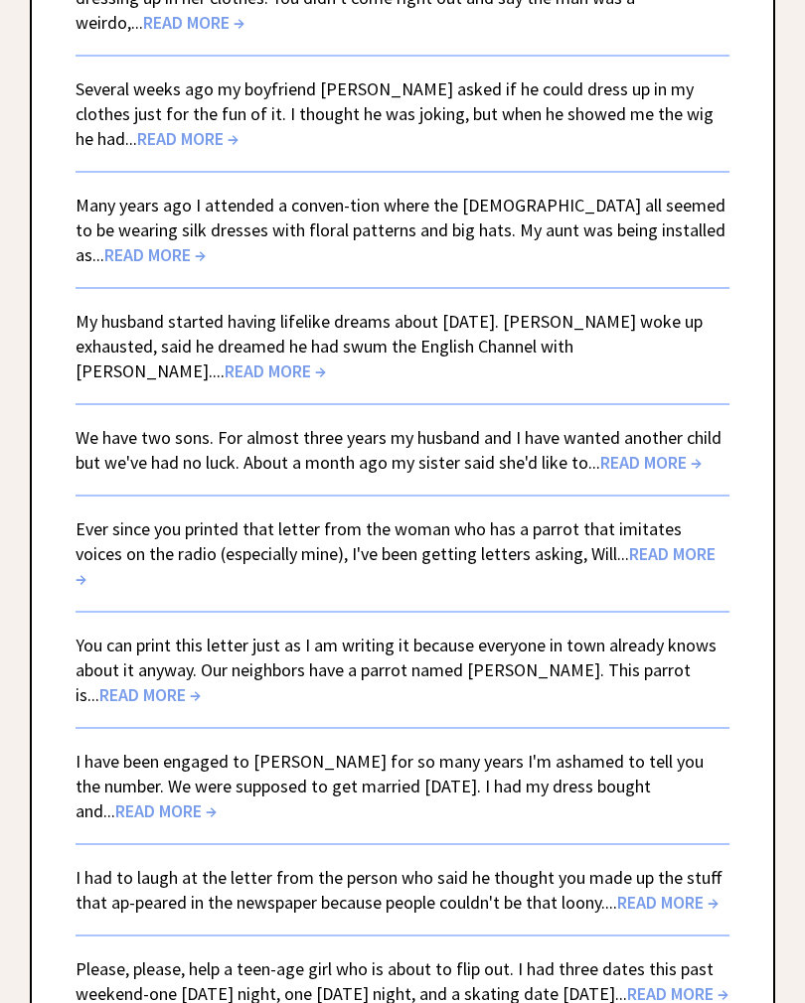
scroll to position [4946, 0]
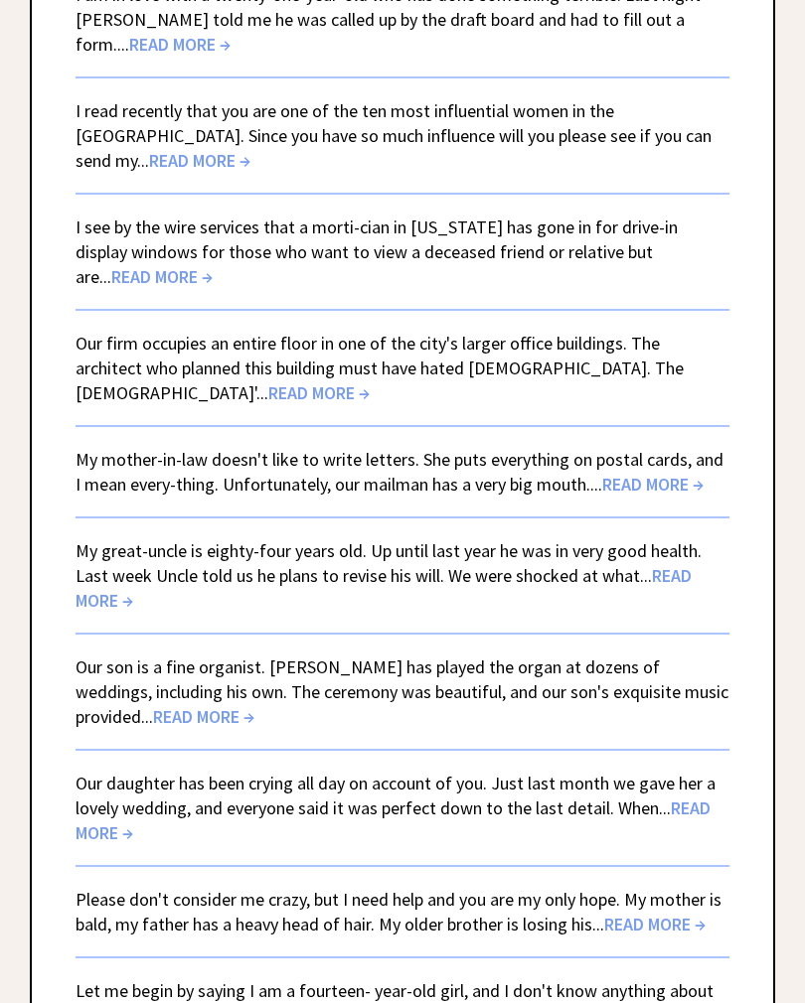
scroll to position [383, 0]
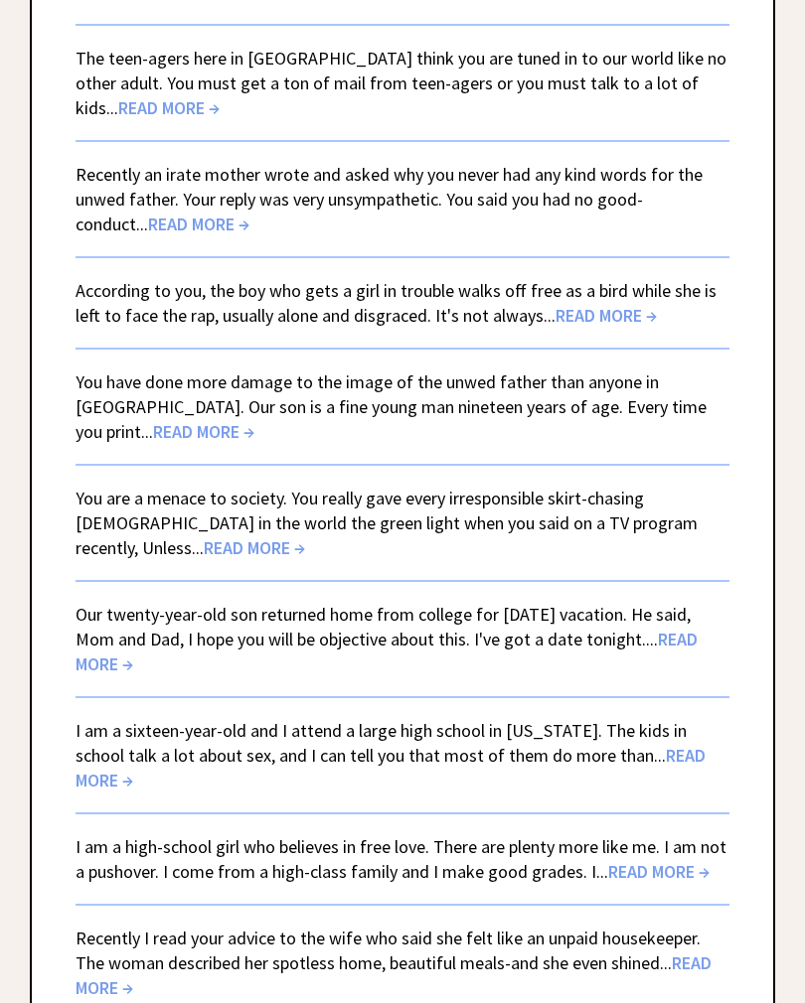
scroll to position [2397, 0]
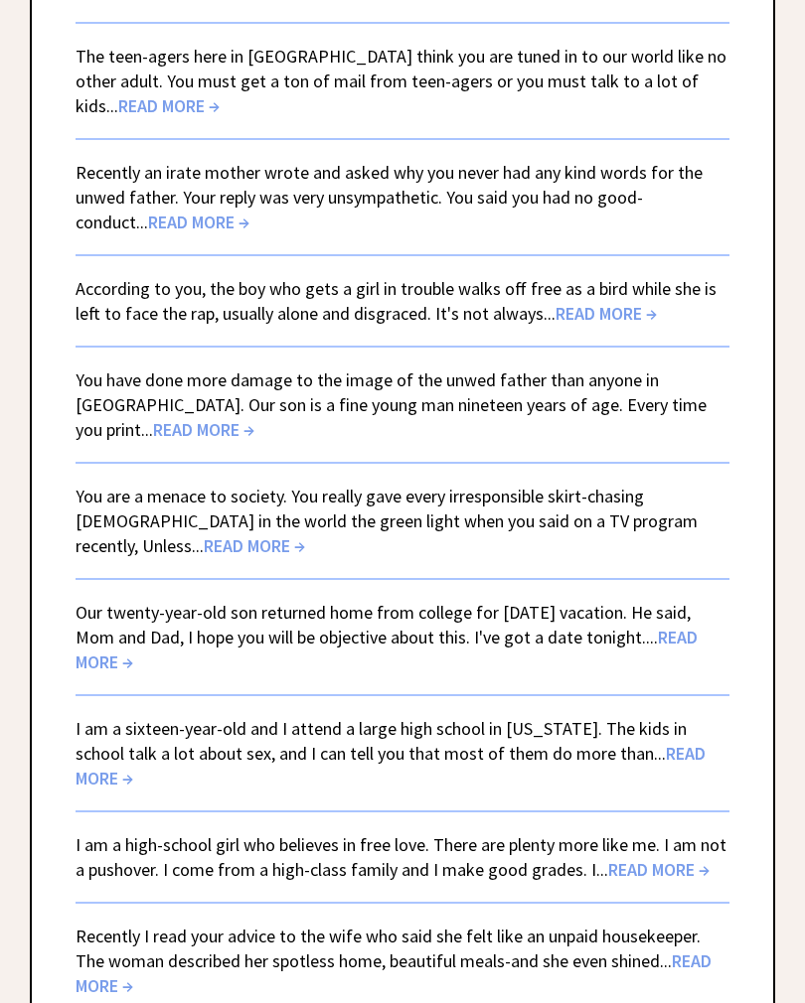
click at [34, 792] on div "Ann Landers Archives I am in love with a twenty-one-year-old who has done somet…" at bounding box center [402, 661] width 745 height 5672
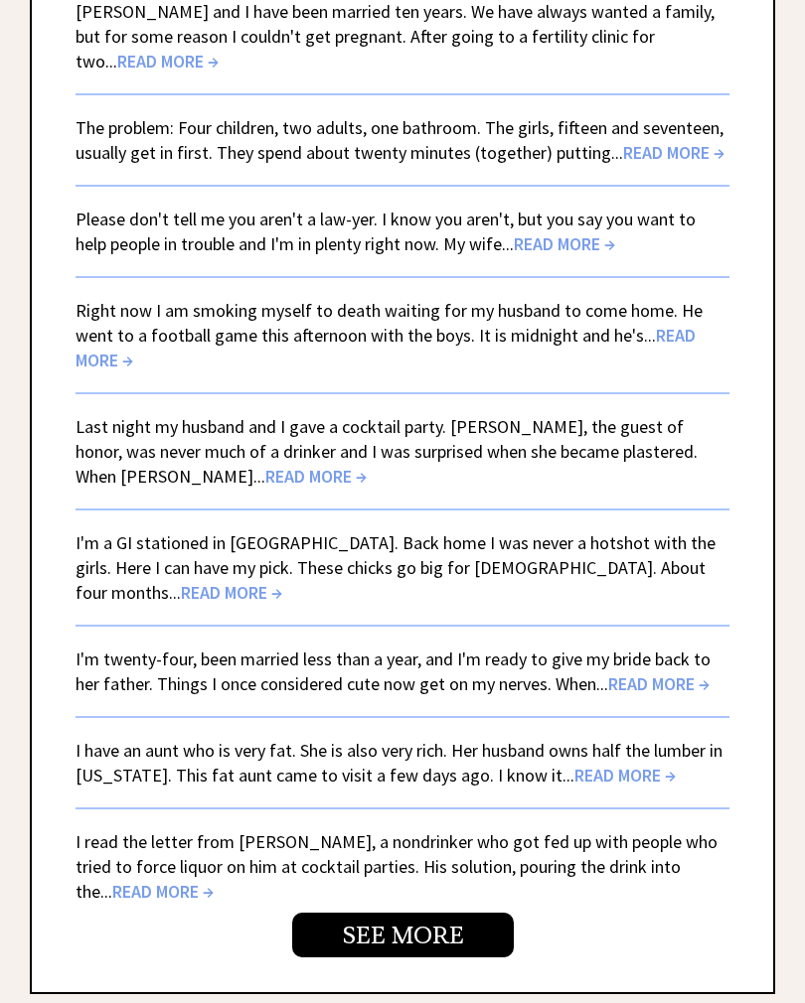
scroll to position [4914, 0]
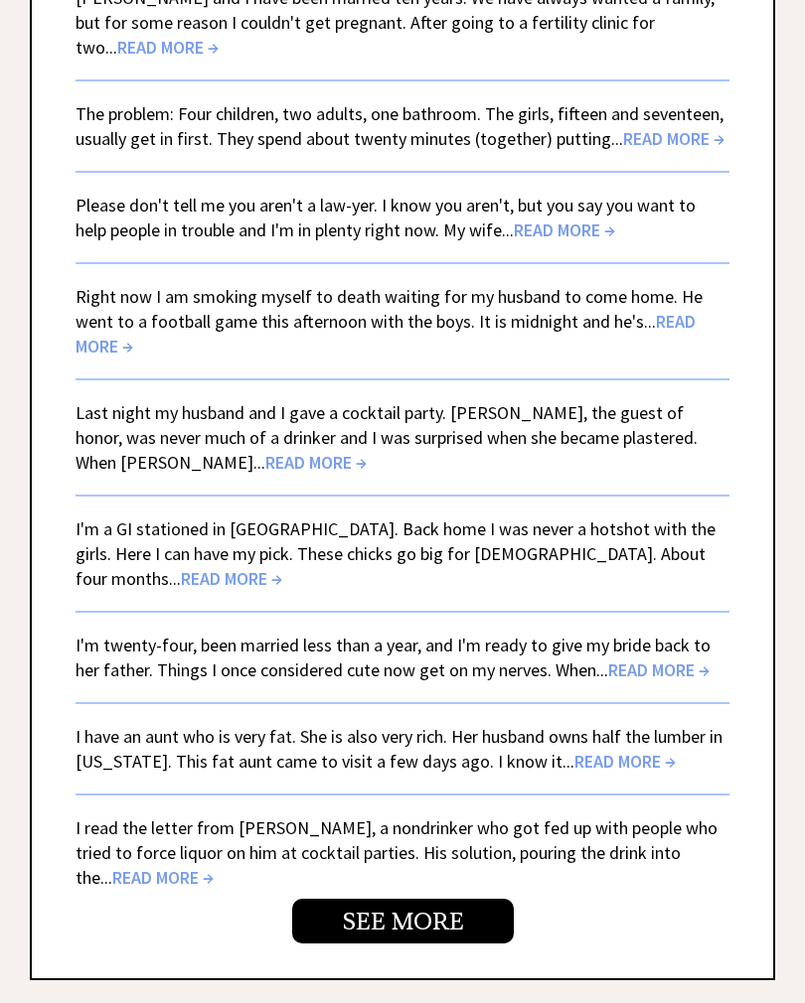
click at [416, 899] on link "SEE MORE" at bounding box center [403, 921] width 222 height 45
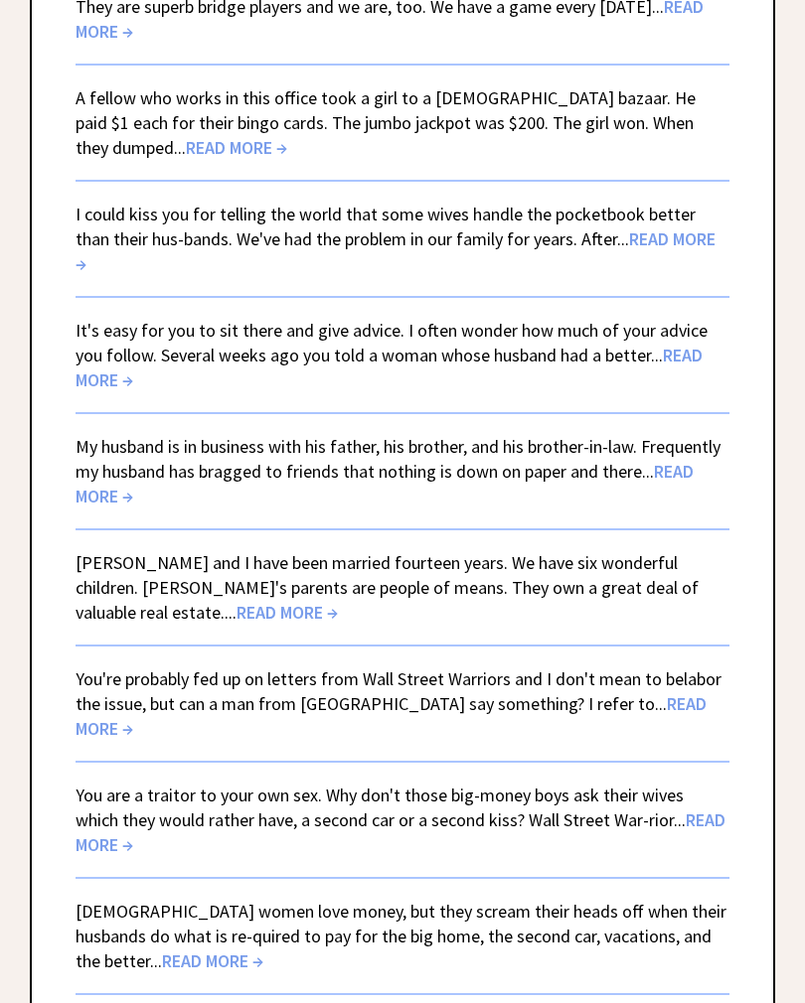
scroll to position [3087, 0]
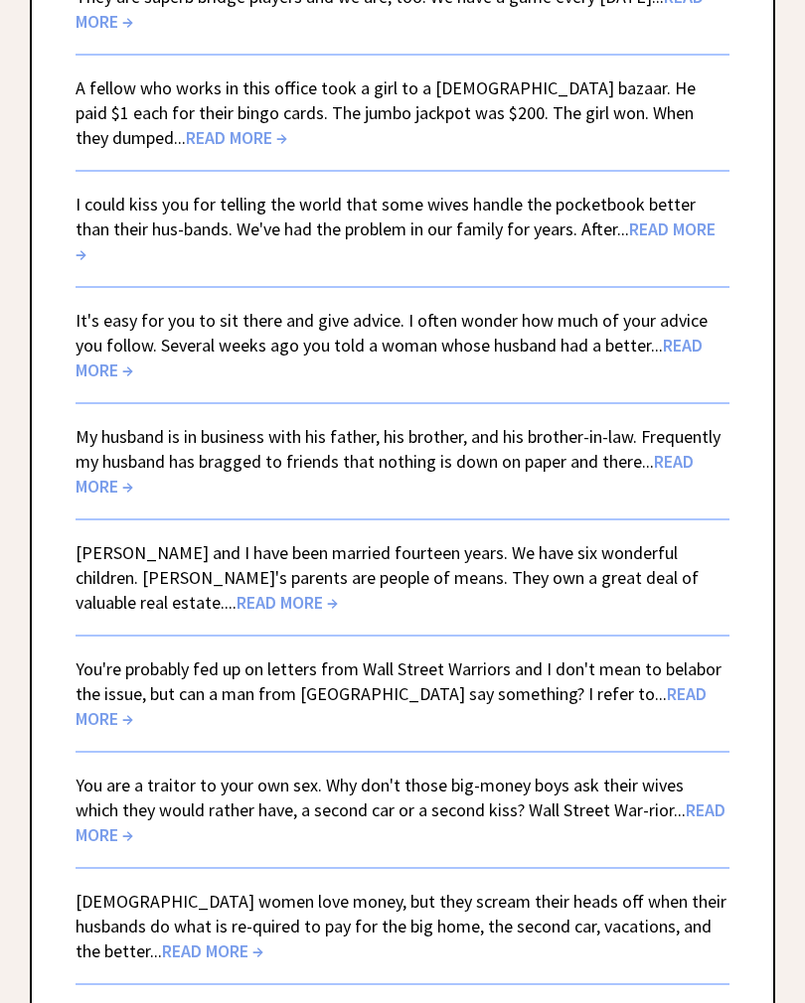
click at [15, 978] on div "[PERSON_NAME] Archives Aunt [PERSON_NAME] has many good qualities and the child…" at bounding box center [402, 351] width 805 height 6492
click at [14, 979] on div "[PERSON_NAME] Archives Aunt [PERSON_NAME] has many good qualities and the child…" at bounding box center [402, 351] width 805 height 6492
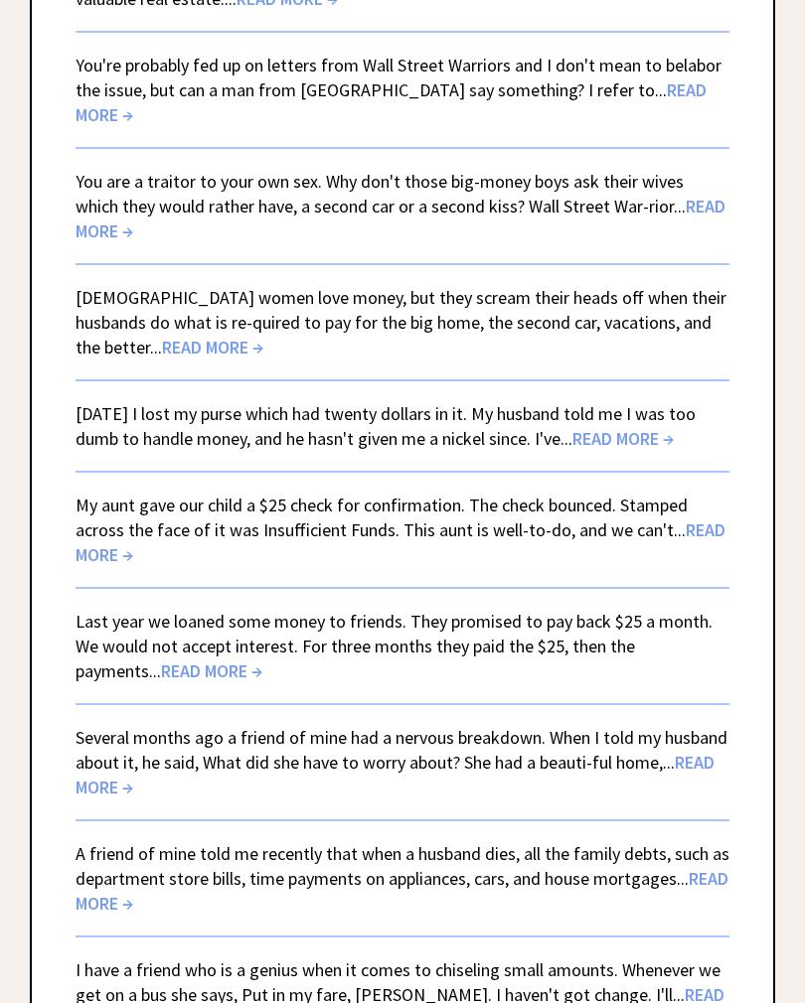
scroll to position [3700, 0]
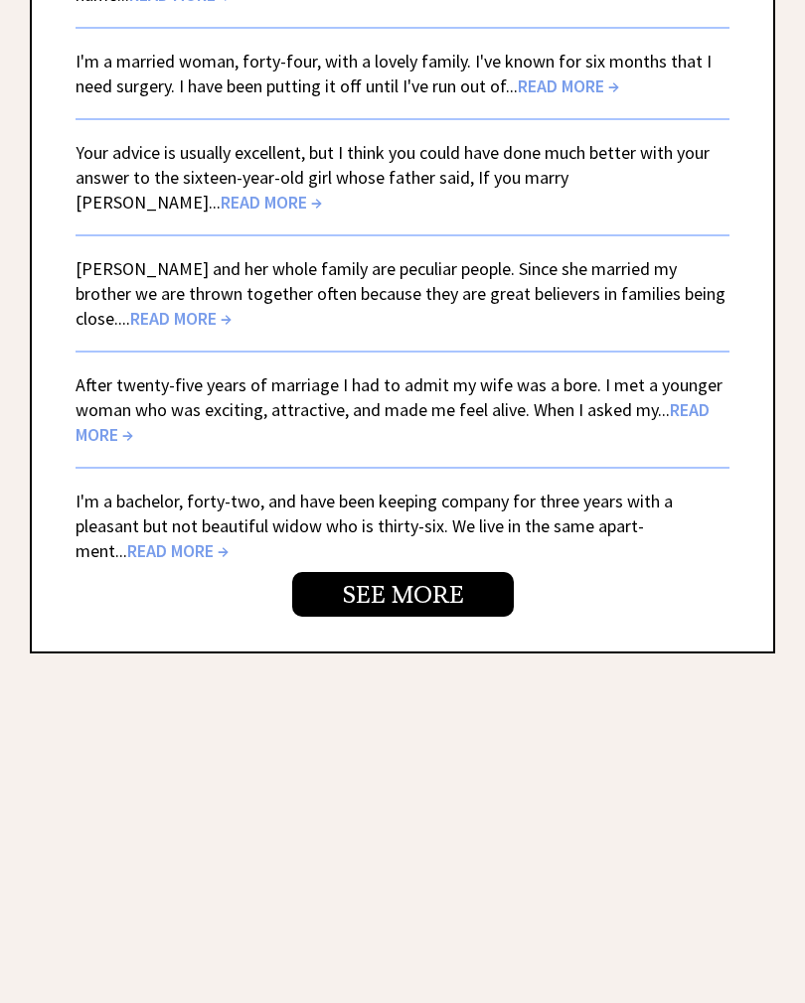
scroll to position [5453, 0]
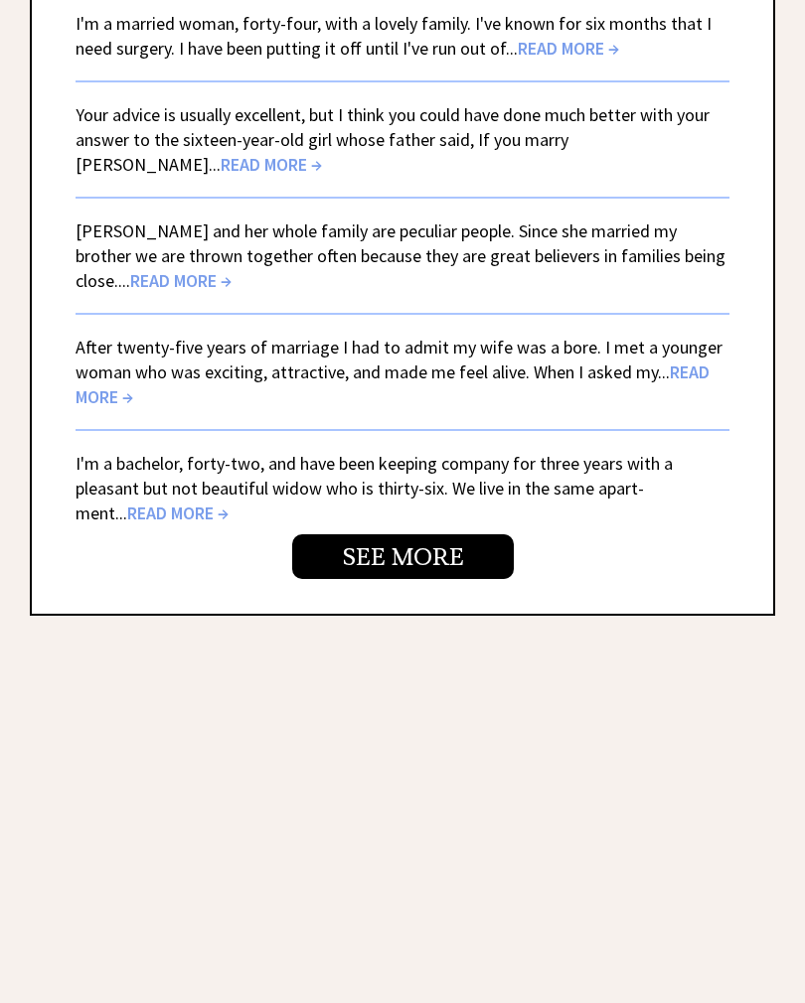
click at [419, 534] on link "SEE MORE" at bounding box center [403, 556] width 222 height 45
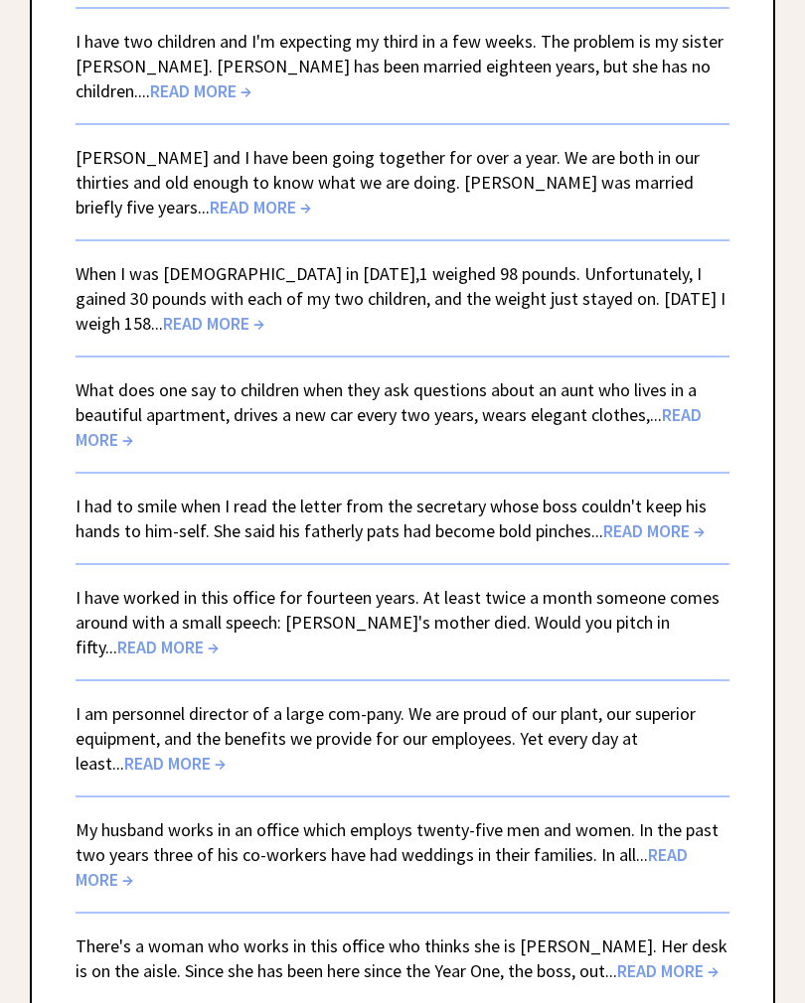
scroll to position [1187, 0]
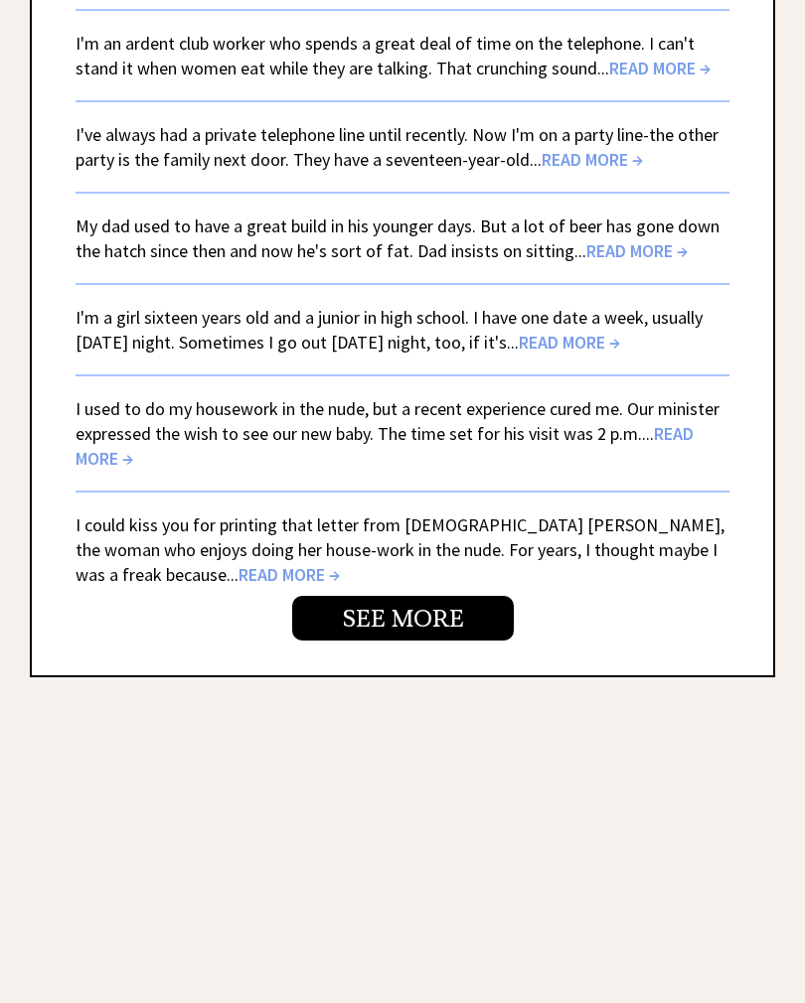
scroll to position [5143, 0]
click at [398, 596] on link "SEE MORE" at bounding box center [403, 618] width 222 height 45
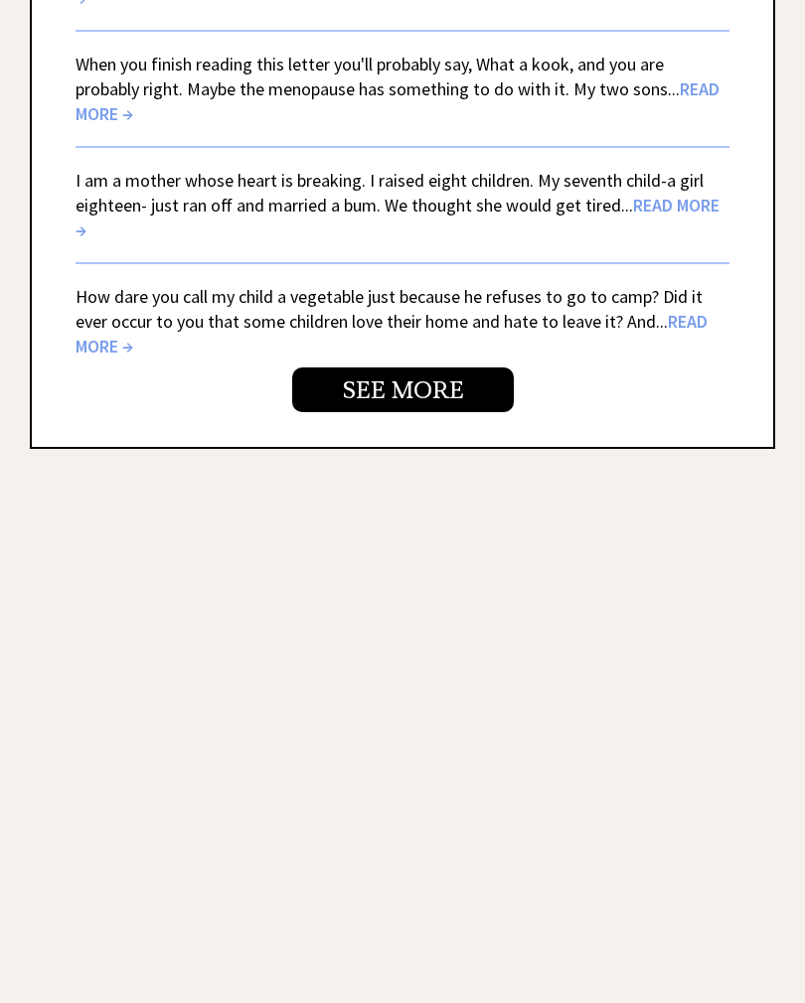
scroll to position [5495, 0]
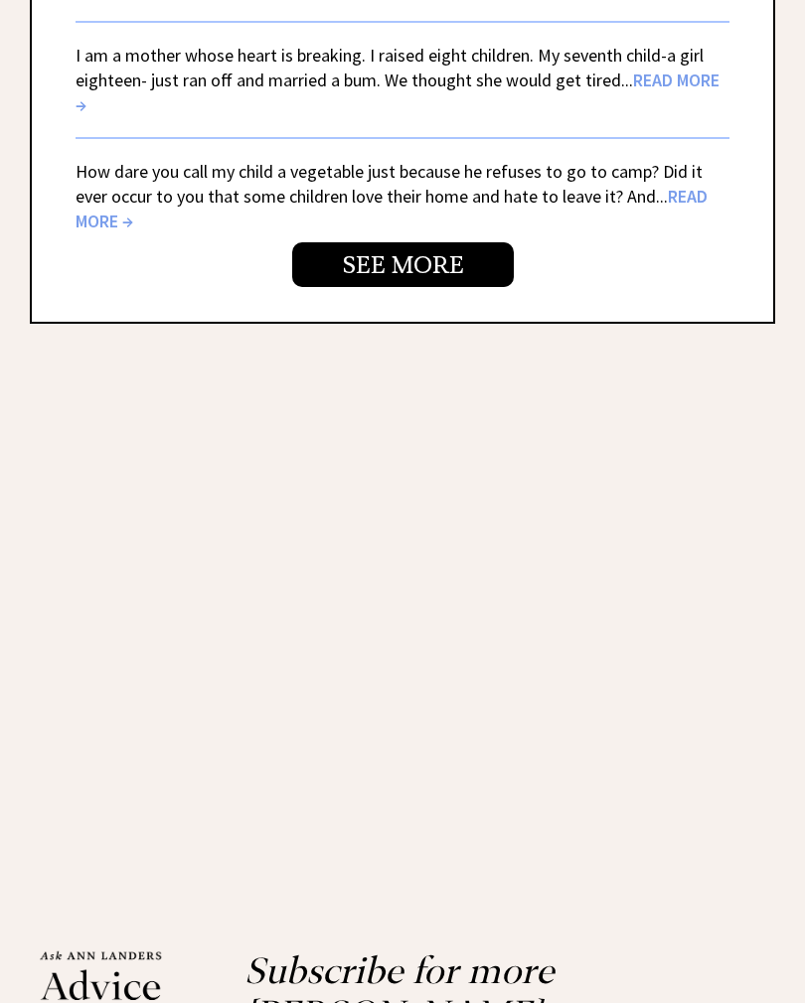
click at [408, 288] on link "SEE MORE" at bounding box center [403, 265] width 222 height 45
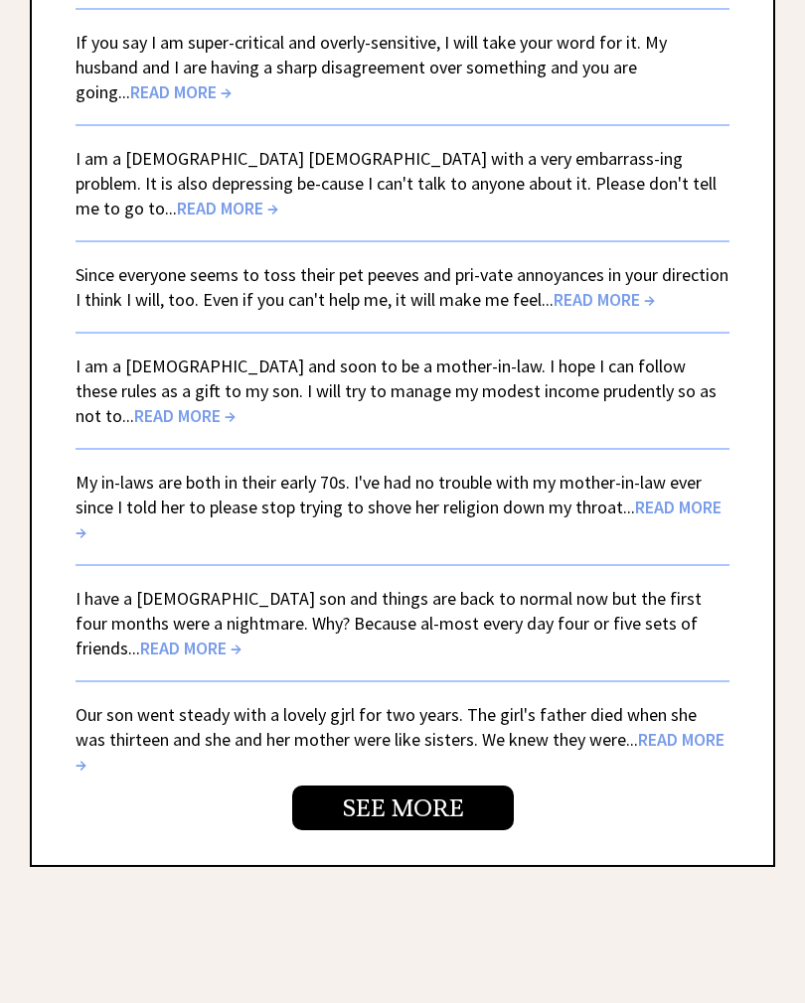
scroll to position [5051, 0]
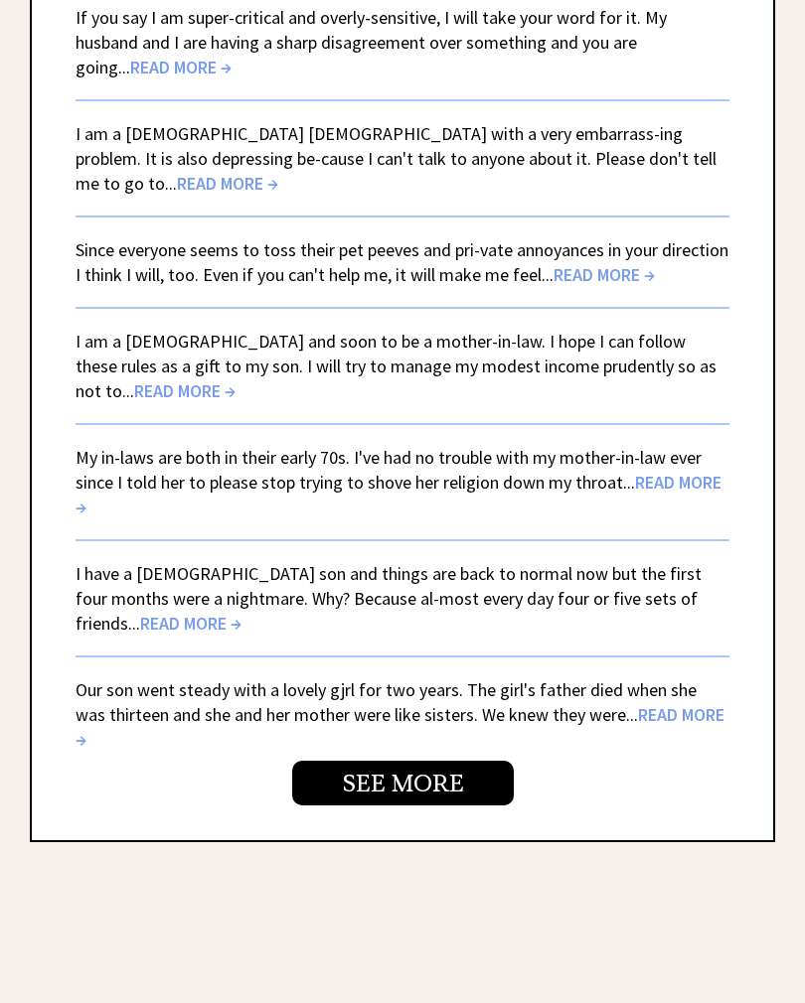
click at [449, 762] on link "SEE MORE" at bounding box center [403, 784] width 222 height 45
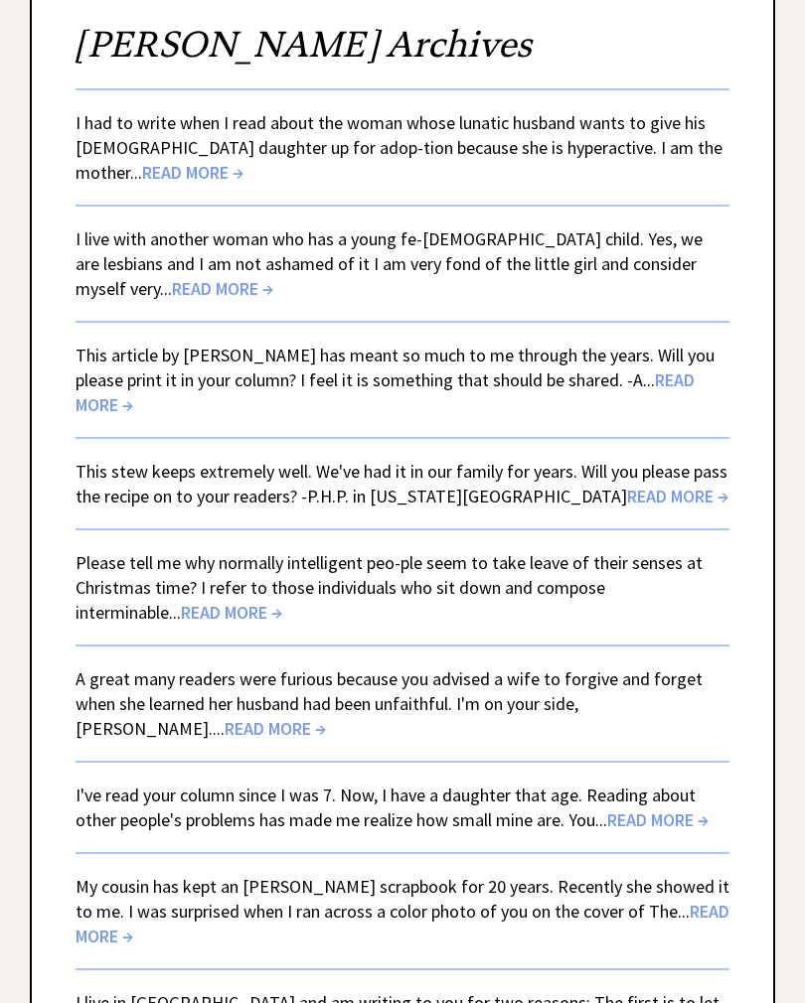
scroll to position [249, 0]
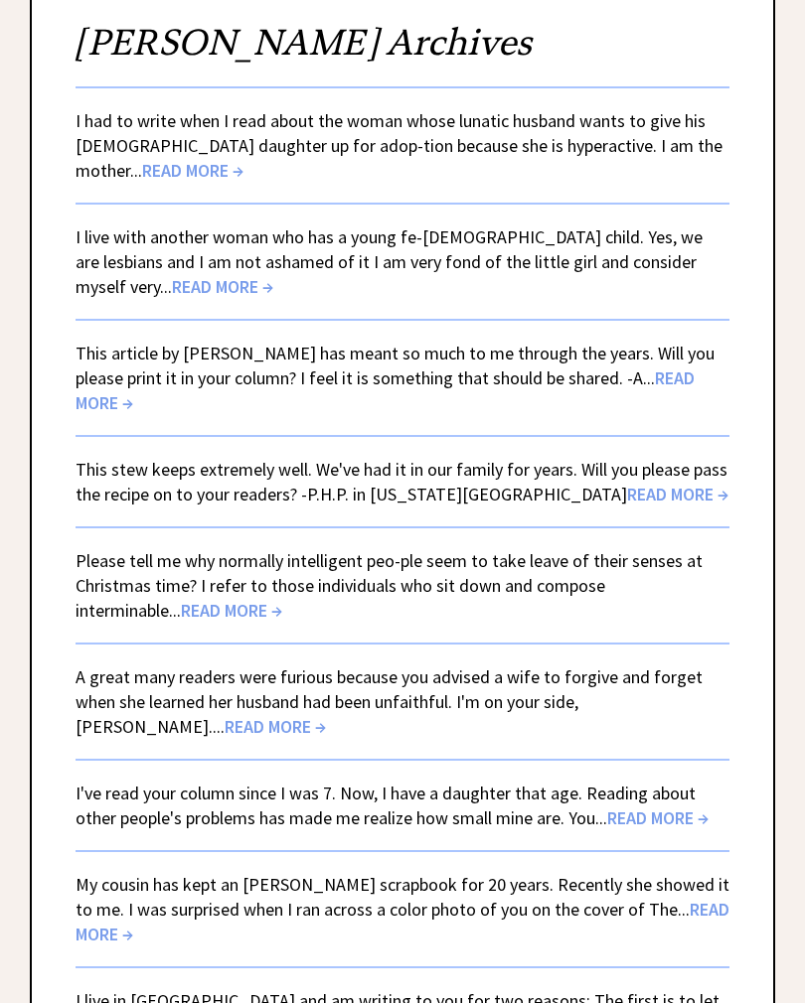
click at [660, 381] on span "READ MORE →" at bounding box center [384, 391] width 619 height 48
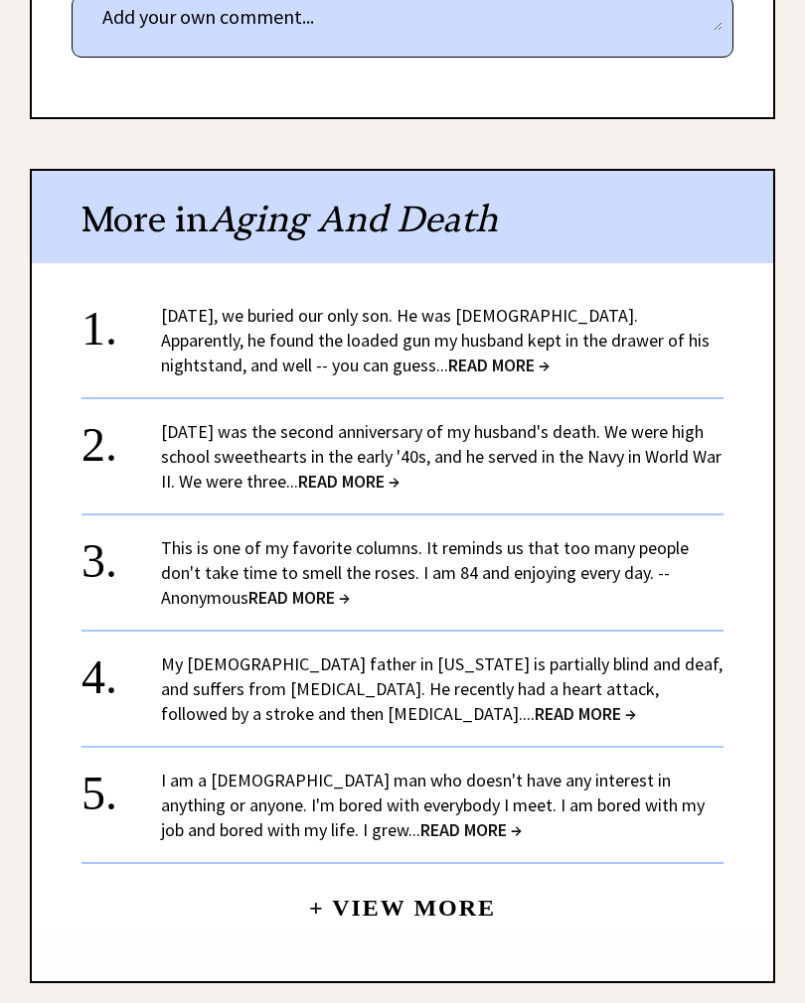
scroll to position [2016, 0]
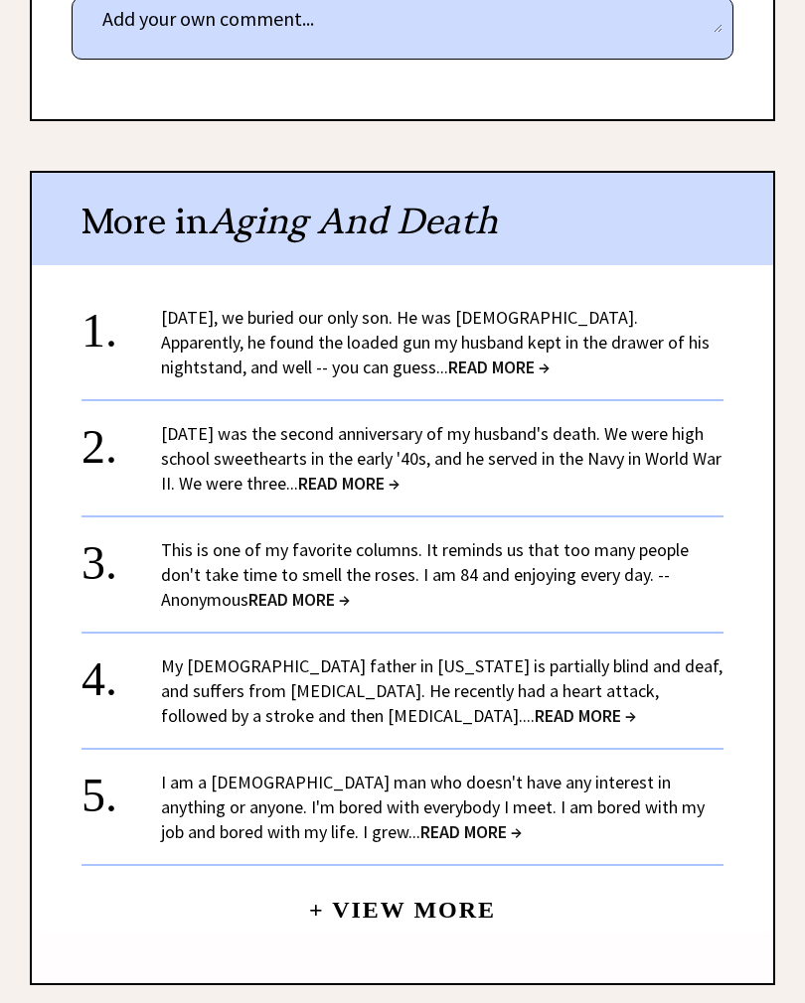
click at [427, 880] on link "+ View More" at bounding box center [402, 901] width 187 height 43
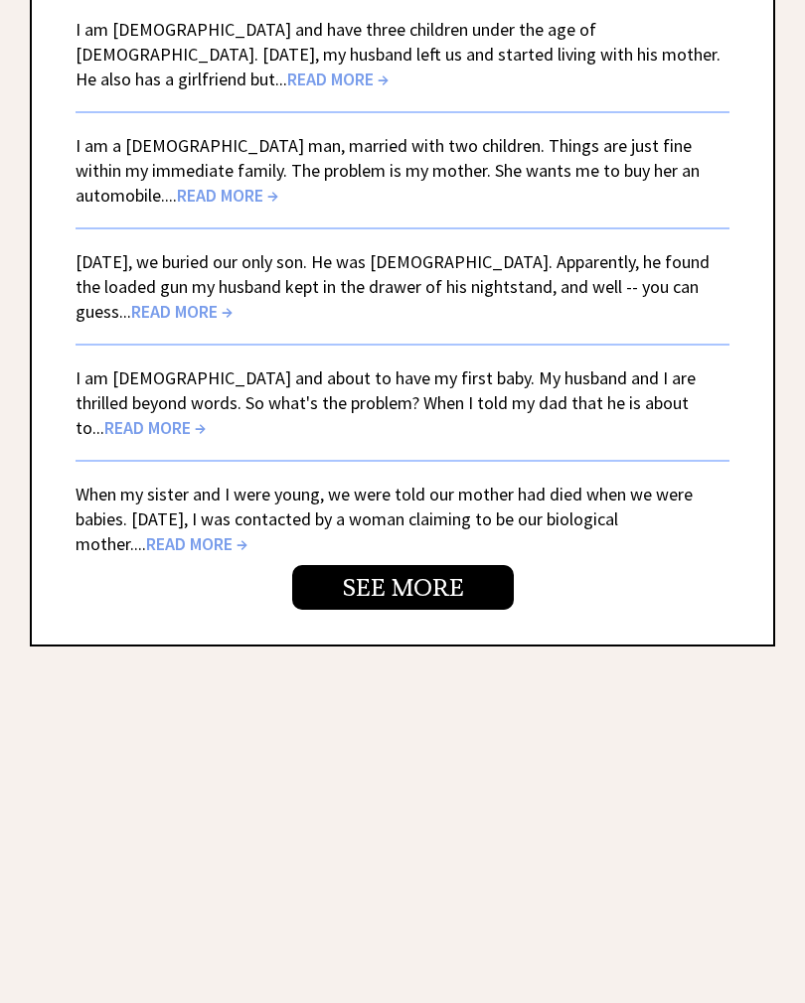
scroll to position [5339, 0]
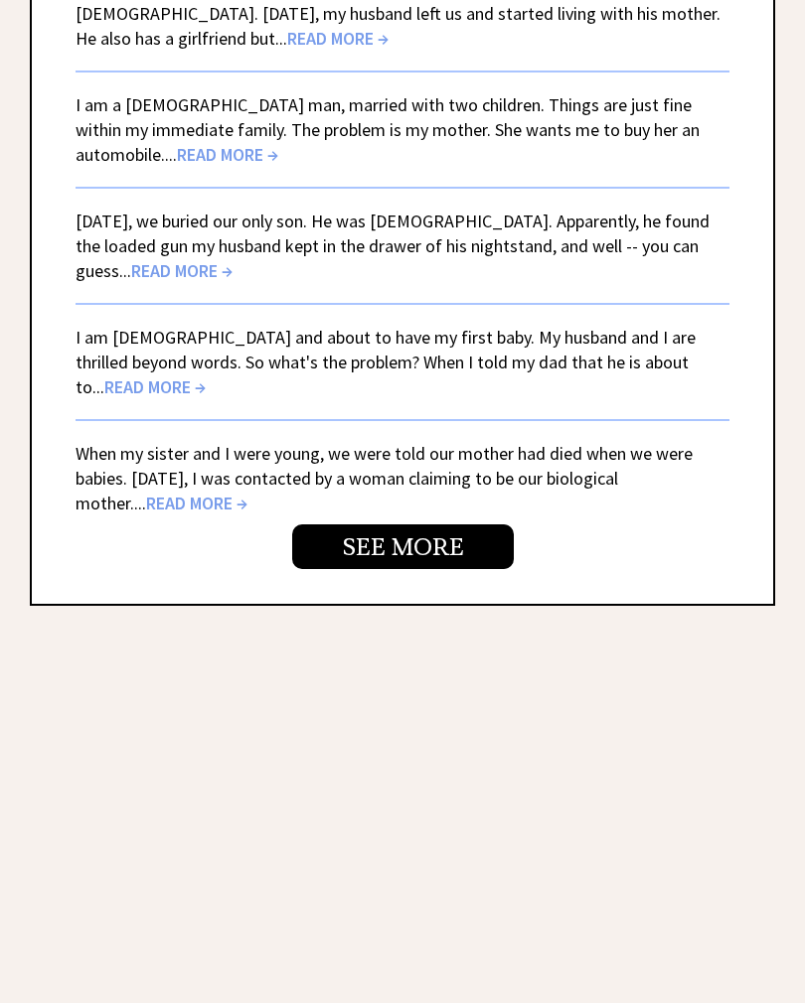
click at [409, 569] on link "SEE MORE" at bounding box center [403, 547] width 222 height 45
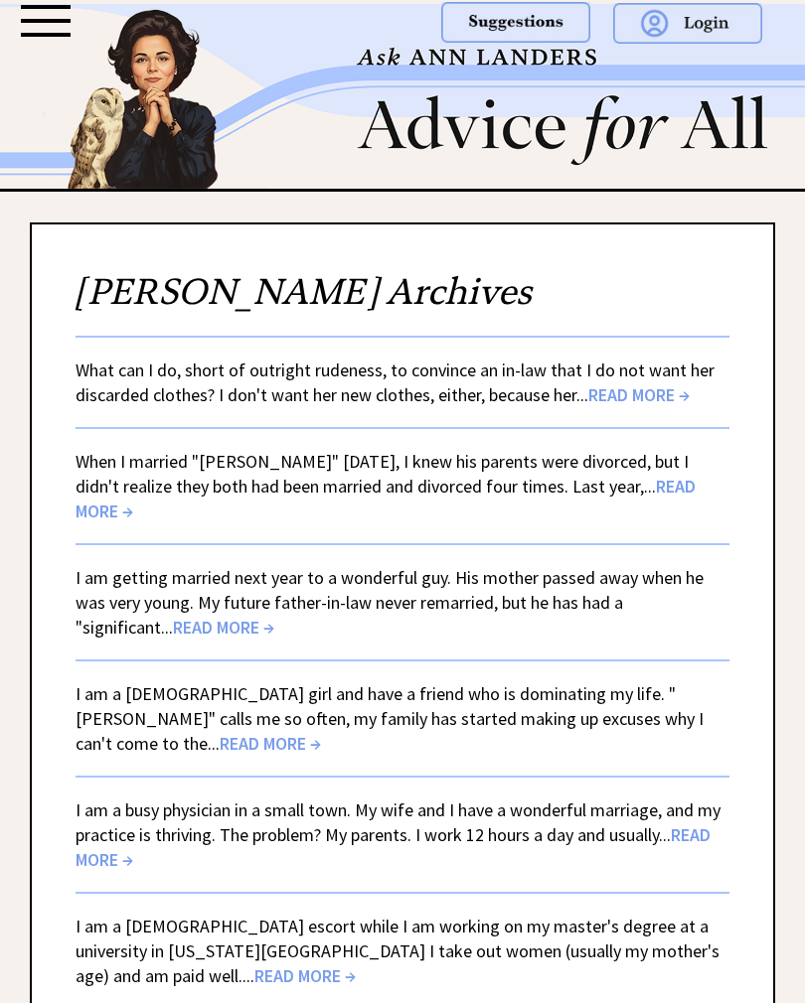
click at [512, 27] on img at bounding box center [515, 22] width 149 height 41
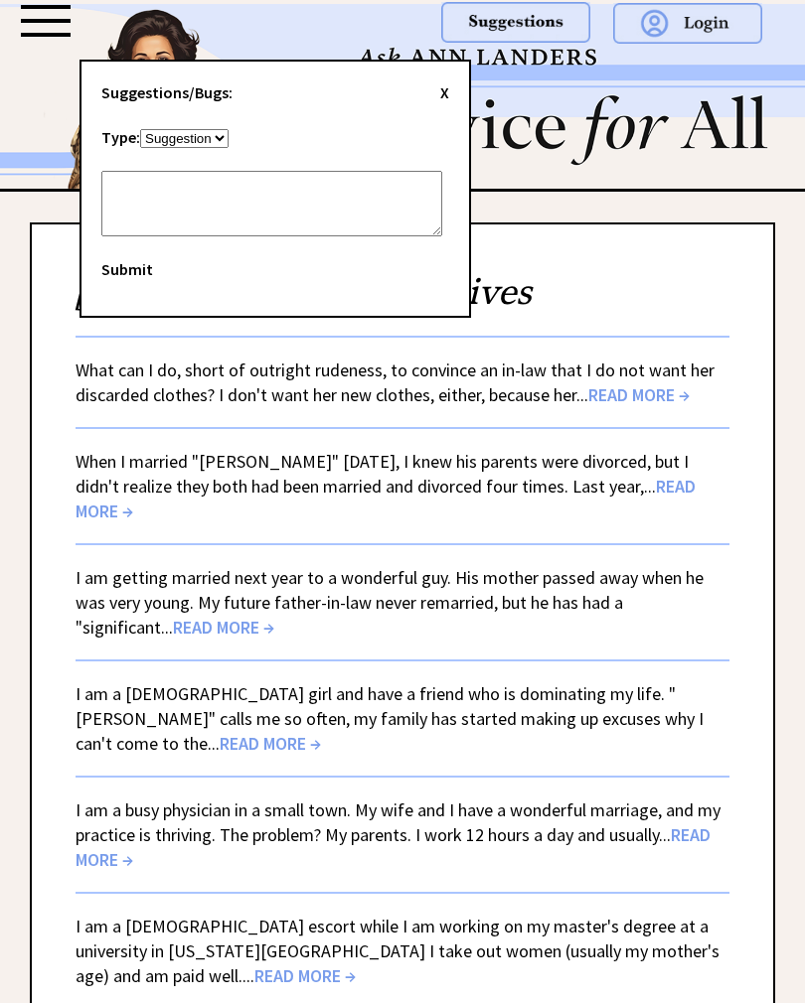
click at [135, 197] on textarea at bounding box center [271, 204] width 341 height 66
click at [131, 259] on span "Submit" at bounding box center [127, 269] width 52 height 20
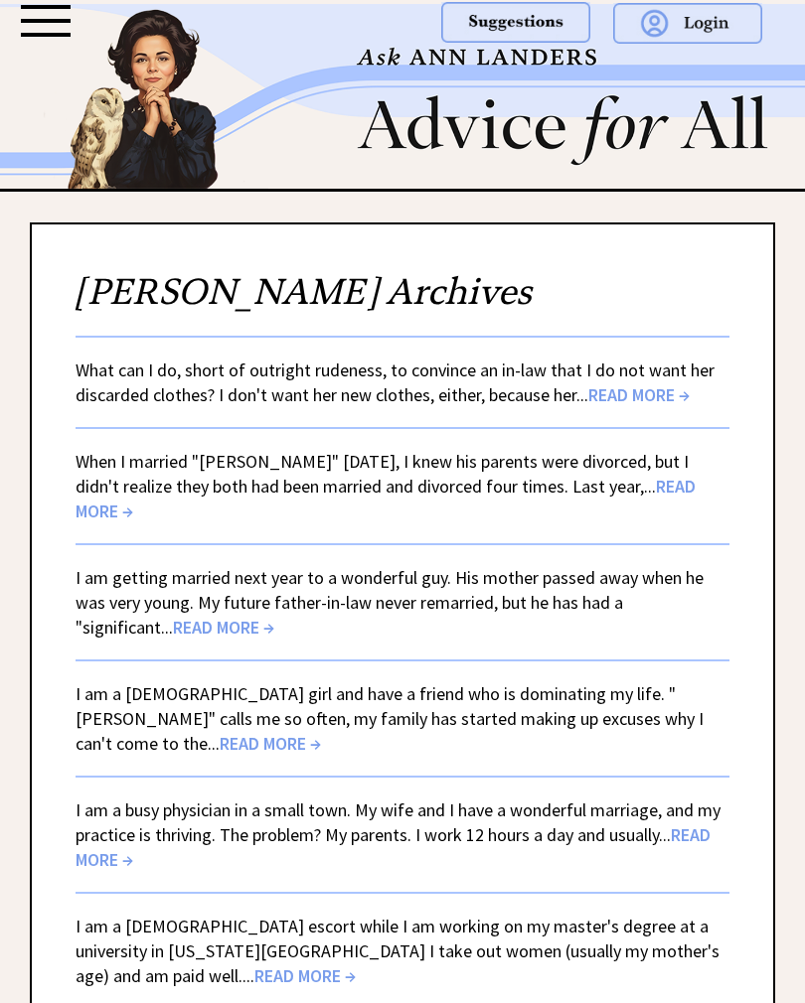
click at [509, 27] on img at bounding box center [515, 22] width 149 height 41
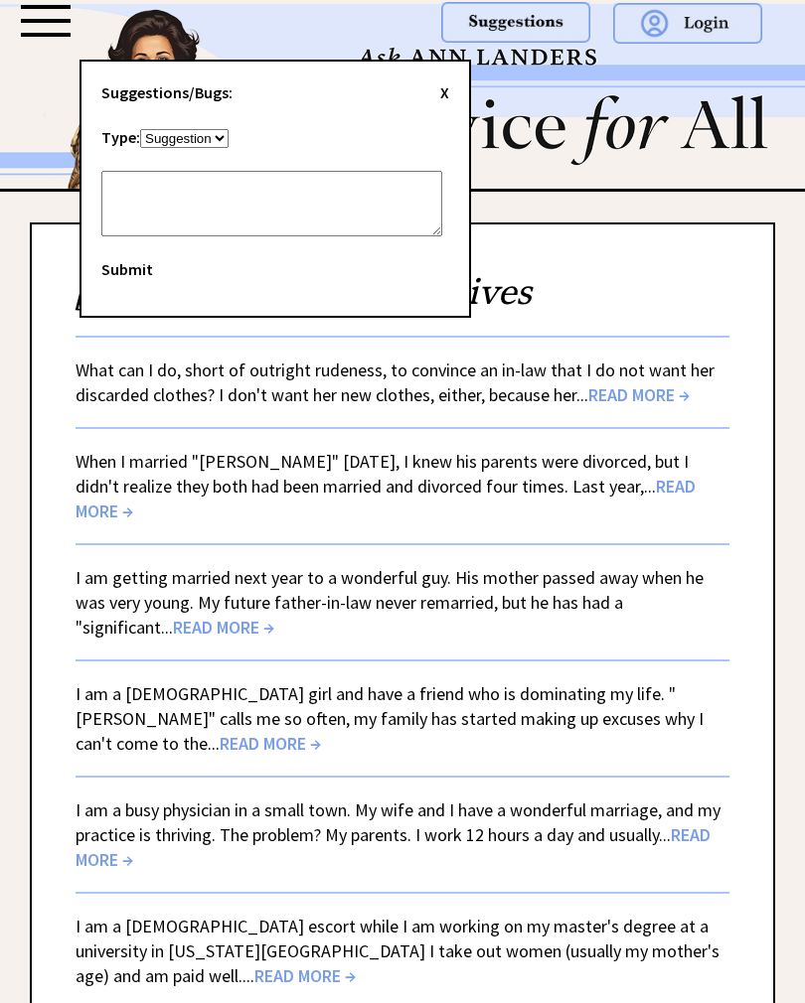
click at [199, 209] on textarea at bounding box center [271, 204] width 341 height 66
type textarea "Inheritance rights"
click at [133, 259] on span "Submit" at bounding box center [127, 269] width 52 height 20
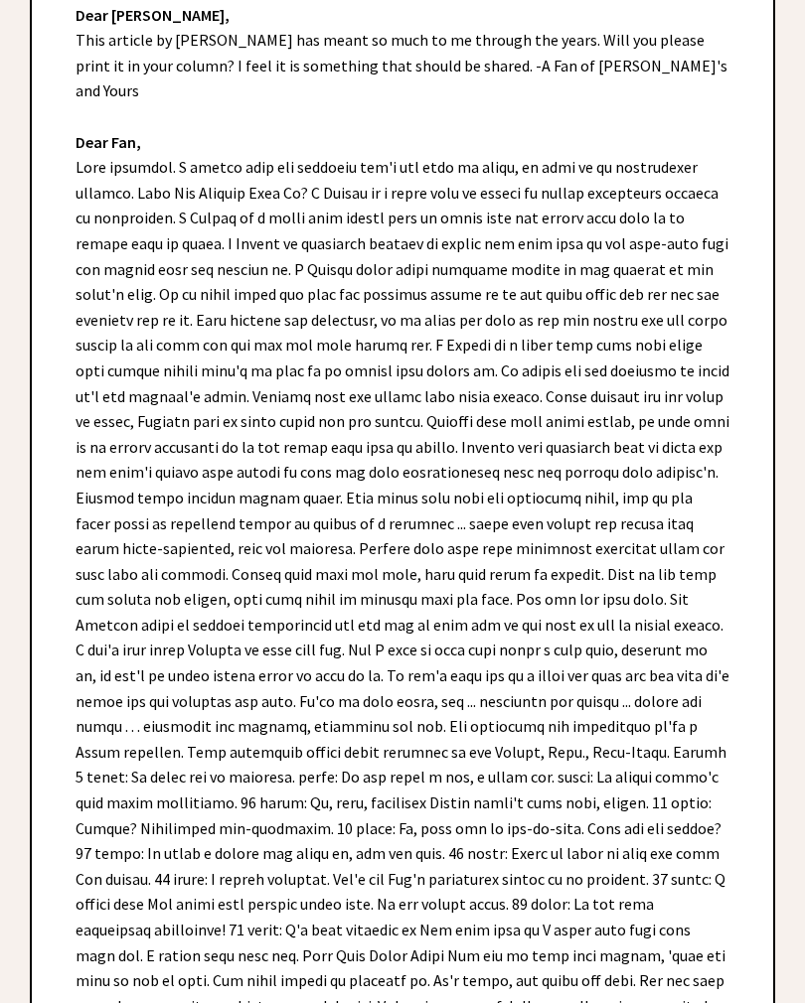
scroll to position [497, 0]
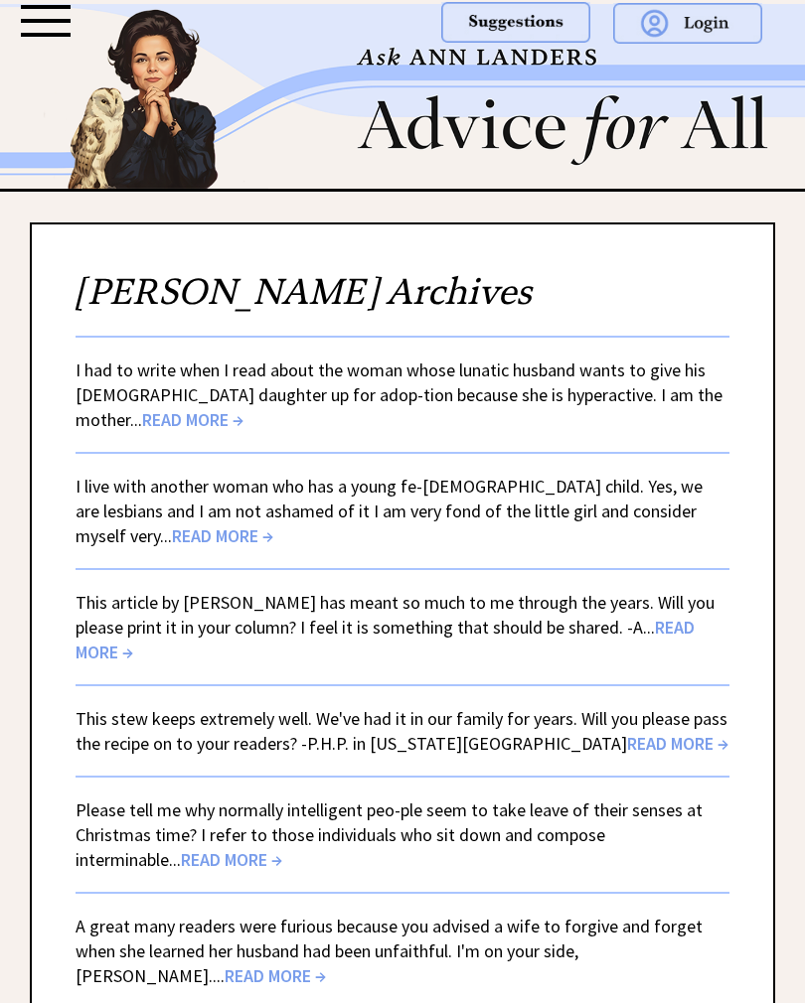
scroll to position [280, 0]
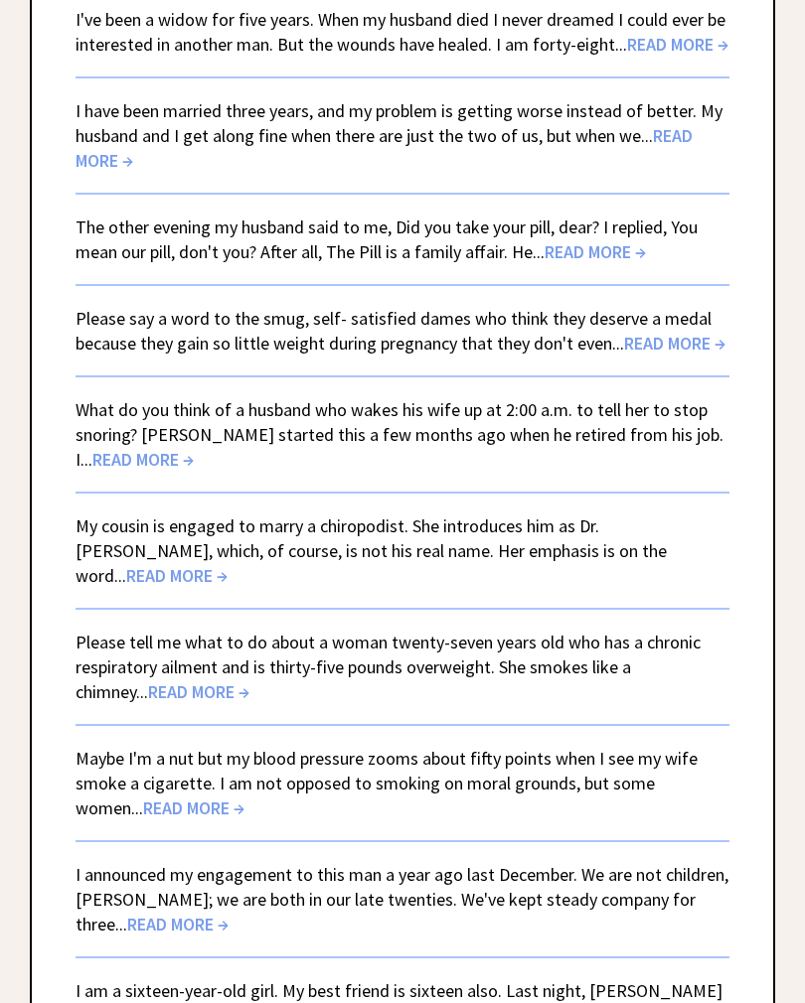
scroll to position [3320, 0]
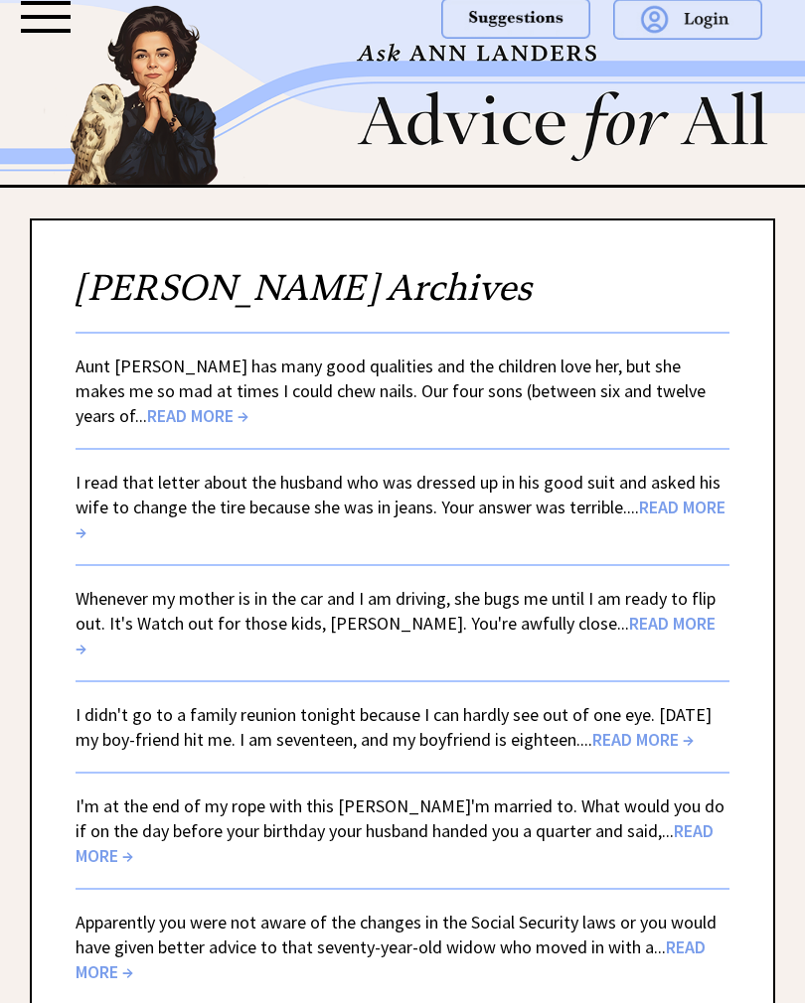
scroll to position [5, 0]
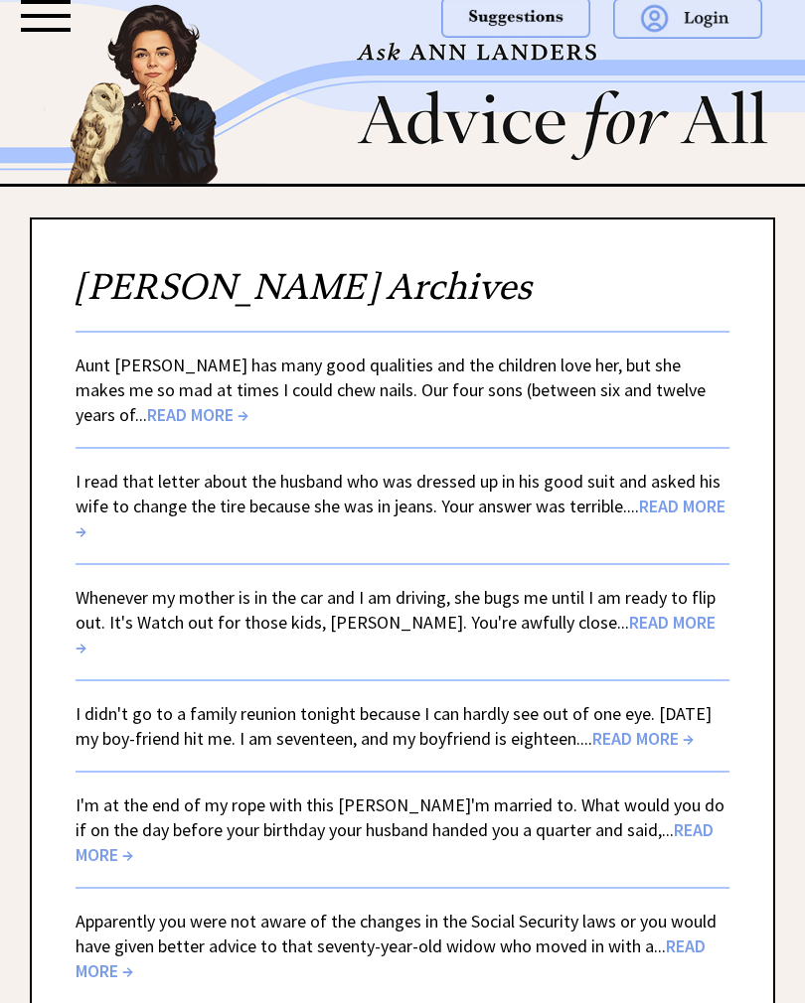
click at [49, 20] on div at bounding box center [46, 16] width 50 height 32
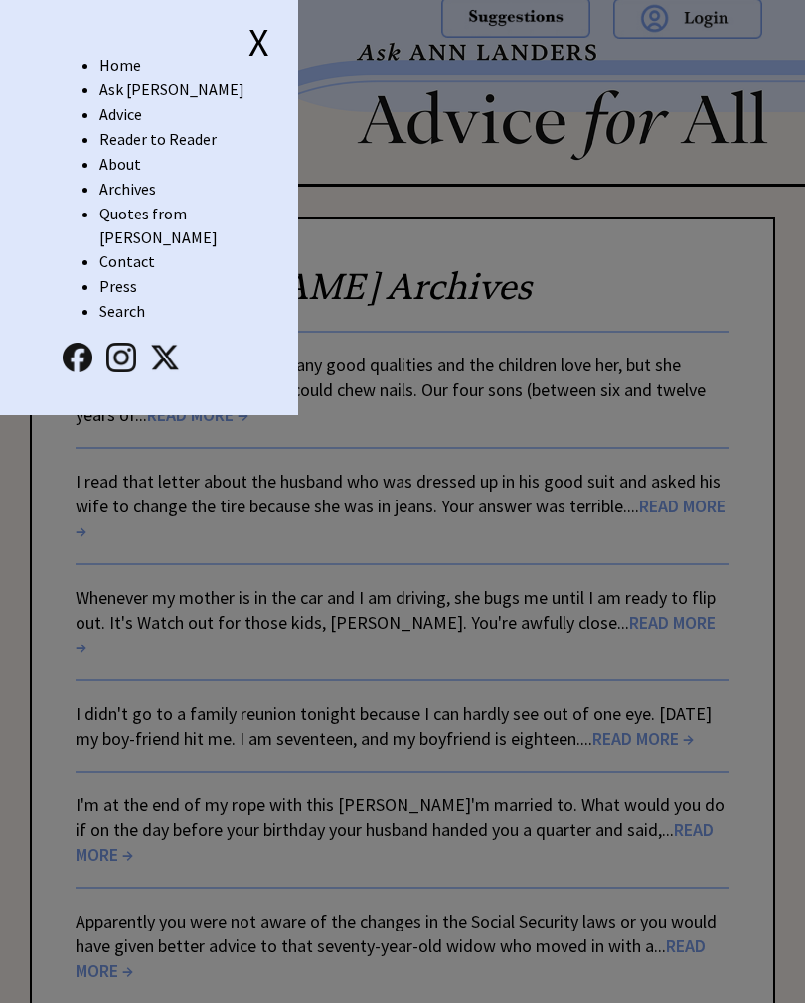
click at [172, 210] on link "Quotes from [PERSON_NAME]" at bounding box center [158, 226] width 118 height 44
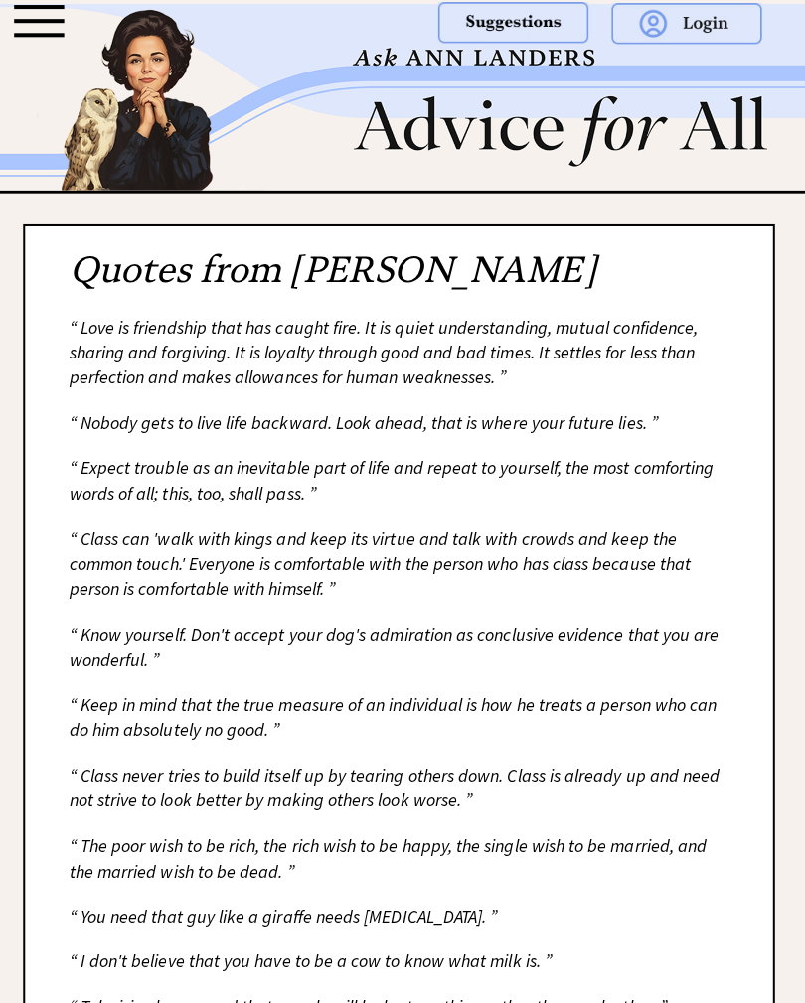
click at [52, 20] on div at bounding box center [46, 21] width 50 height 4
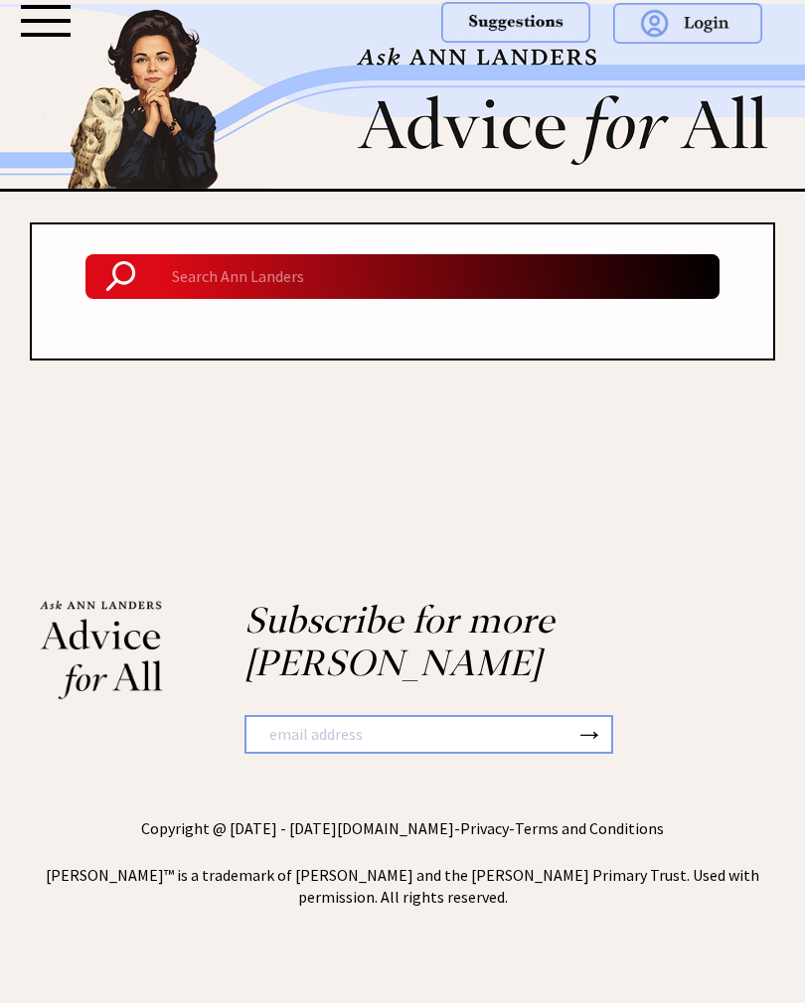
click at [156, 277] on input at bounding box center [437, 277] width 563 height 46
click at [673, 265] on input "How to determine inheritance" at bounding box center [437, 277] width 563 height 46
type input "How to determine inheritance"
click at [111, 278] on img at bounding box center [120, 276] width 71 height 32
click at [510, 269] on input "How to determine inheritance" at bounding box center [437, 277] width 563 height 46
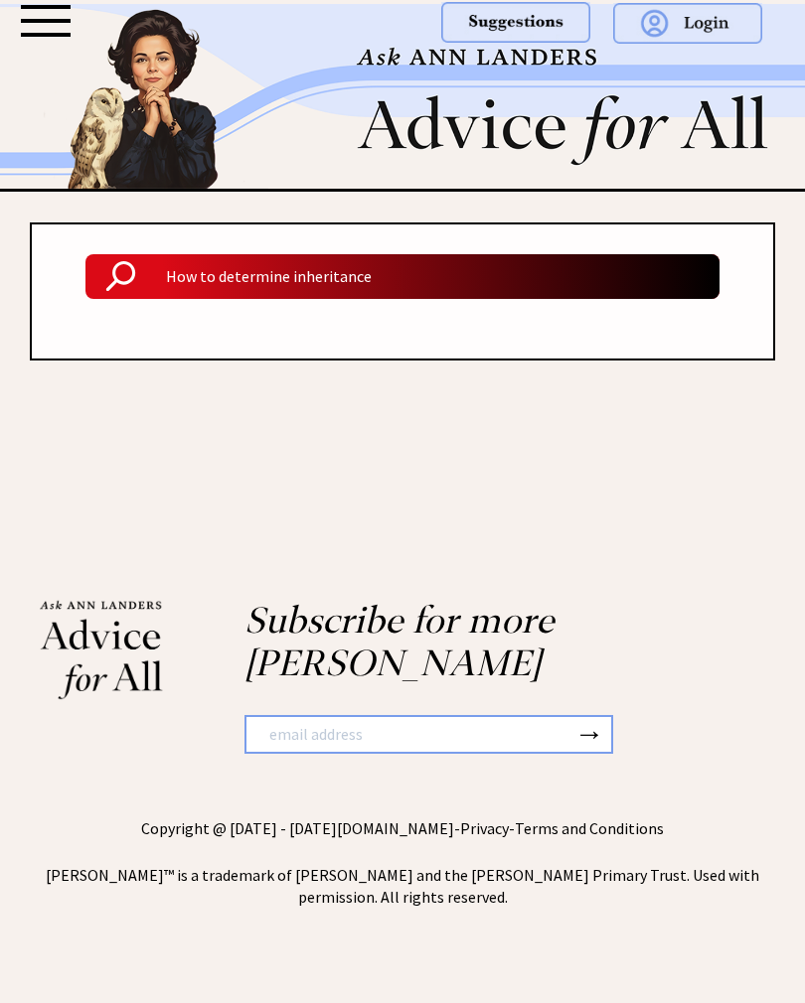
click at [678, 263] on input "How to determine inheritance" at bounding box center [437, 277] width 563 height 46
click at [659, 425] on div "How to determine inheritance" at bounding box center [402, 372] width 745 height 298
